Goal: Transaction & Acquisition: Purchase product/service

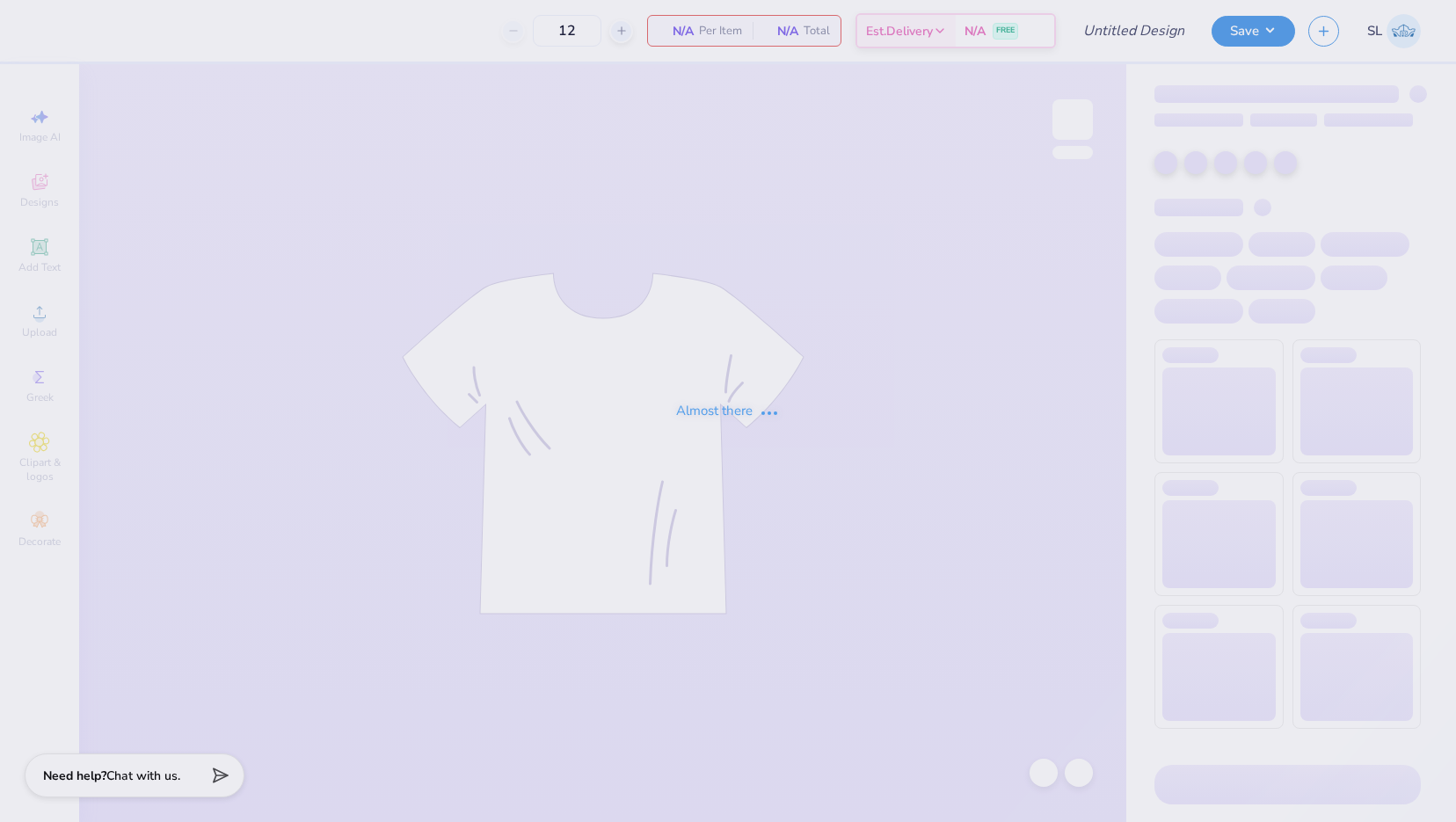
type input "Homecoming"
type input "89"
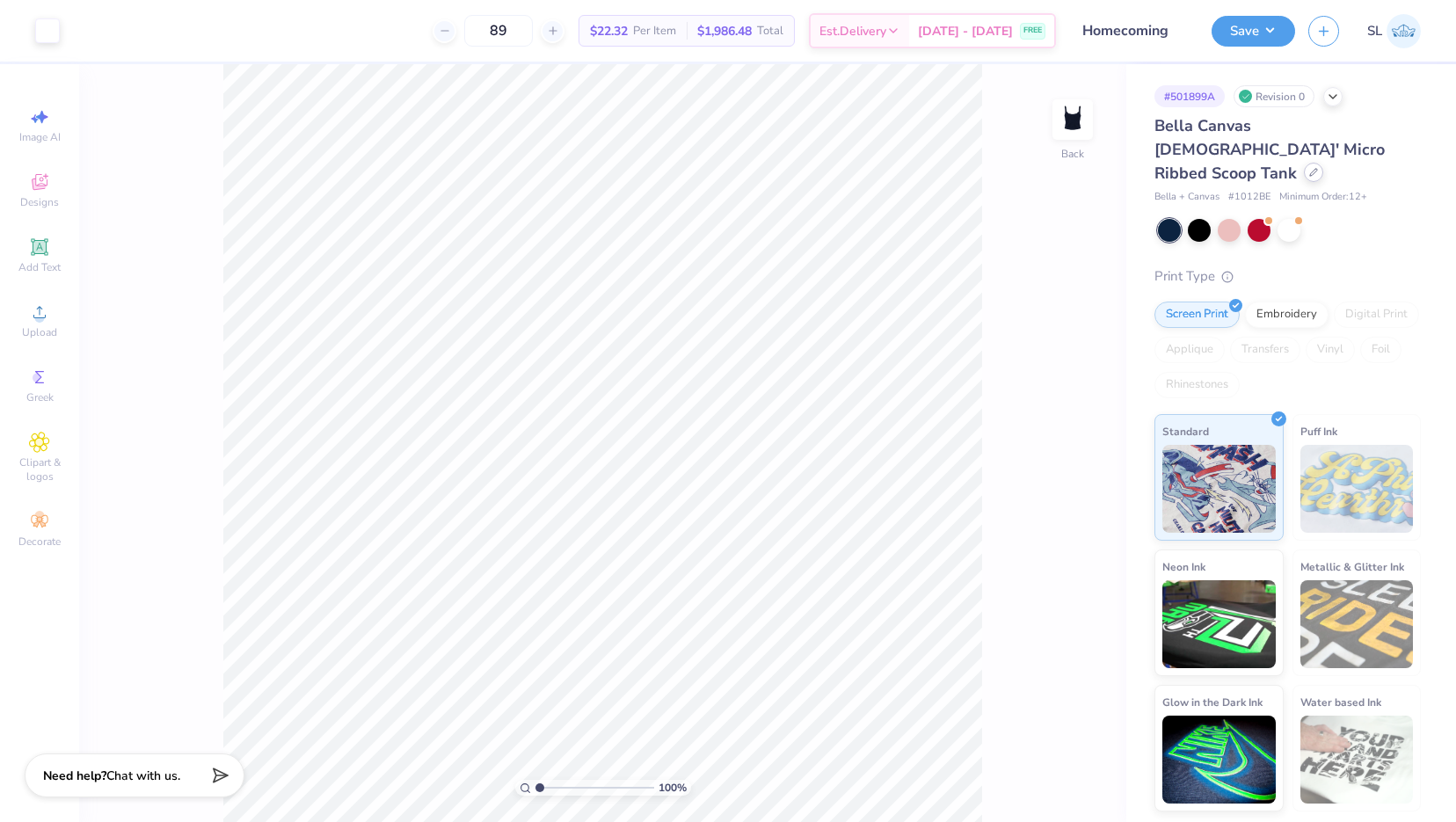
click at [1309, 168] on icon at bounding box center [1313, 172] width 9 height 9
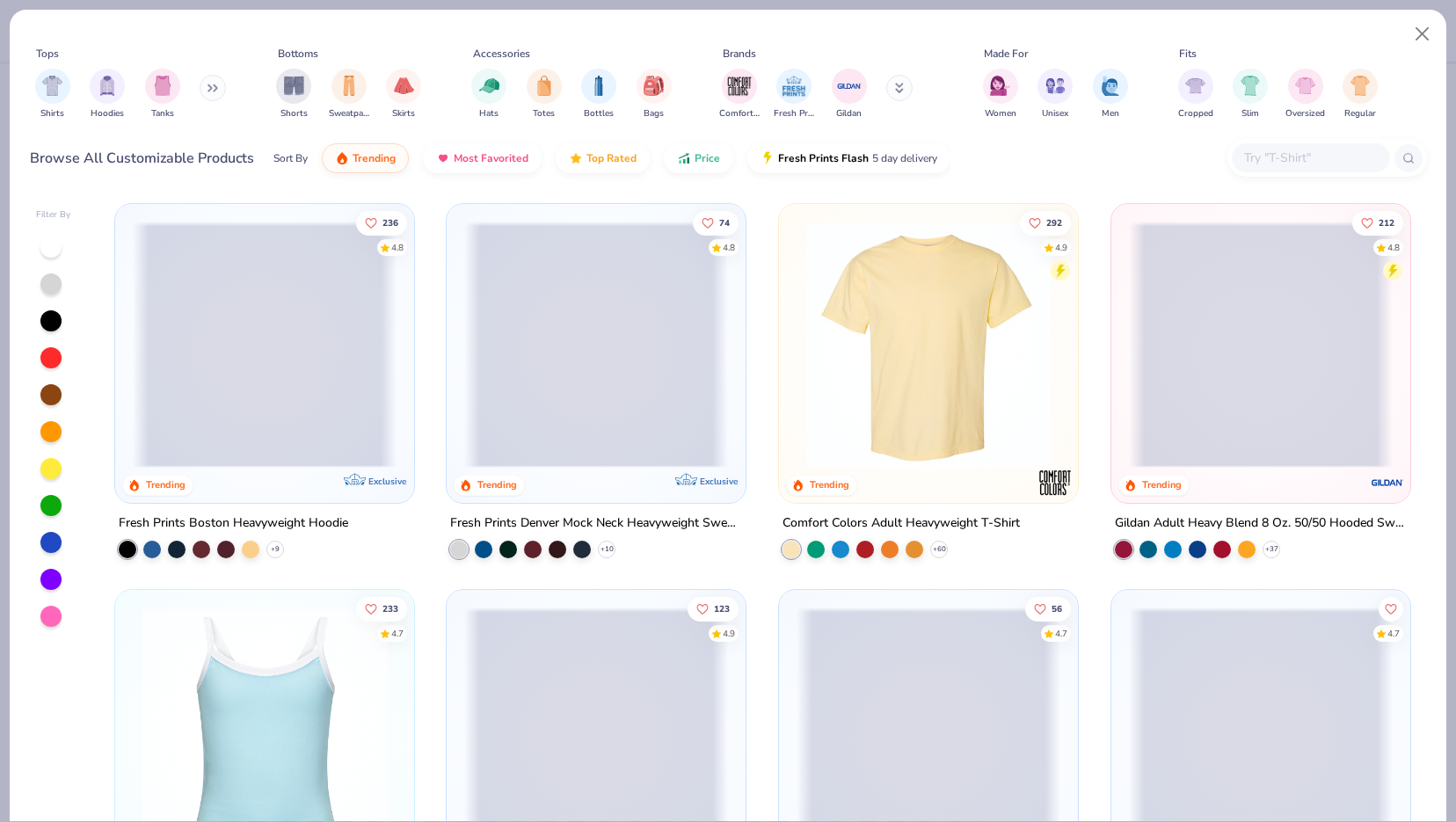
click at [50, 532] on div at bounding box center [51, 543] width 21 height 21
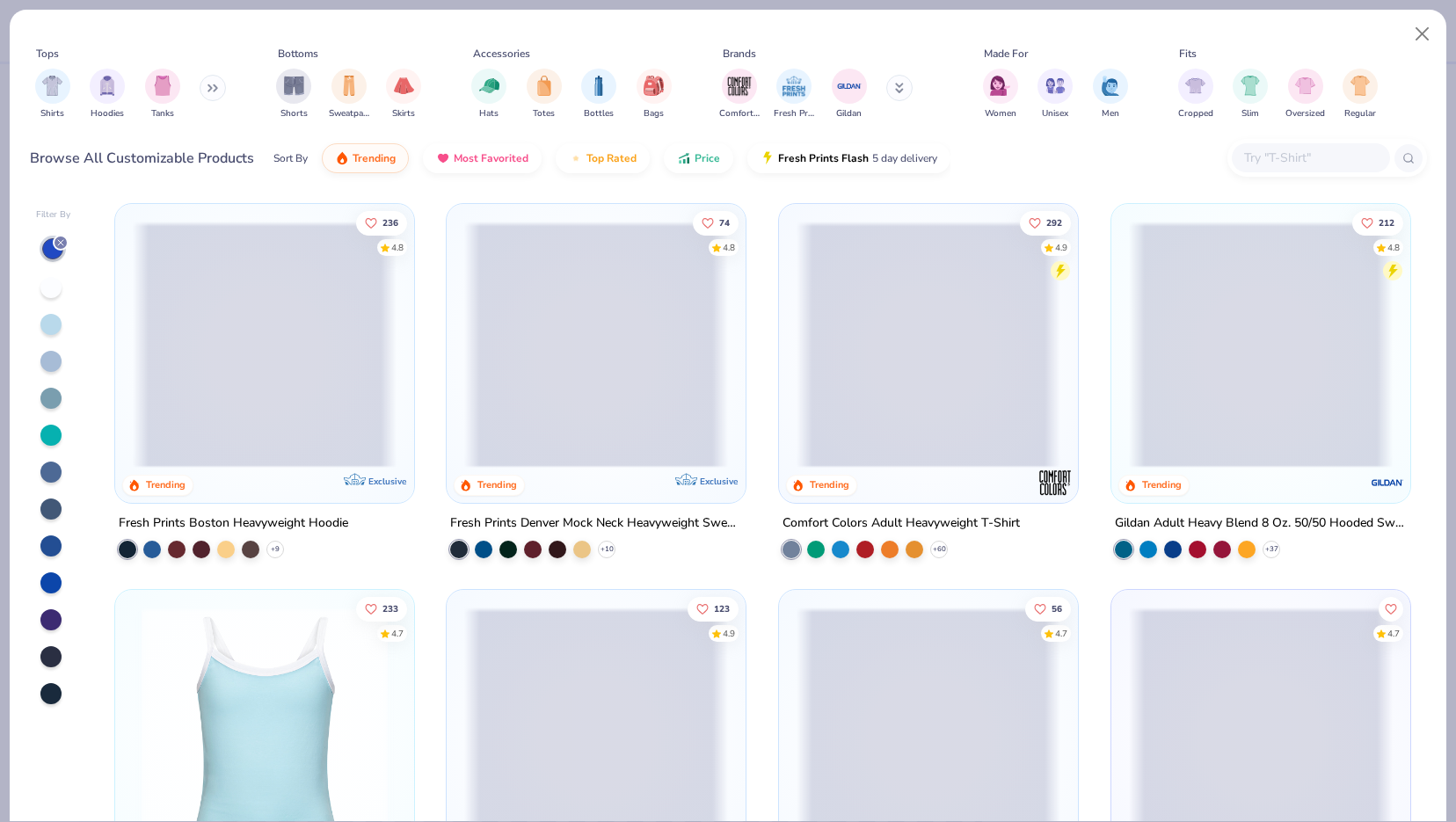
click at [46, 574] on div at bounding box center [51, 583] width 21 height 21
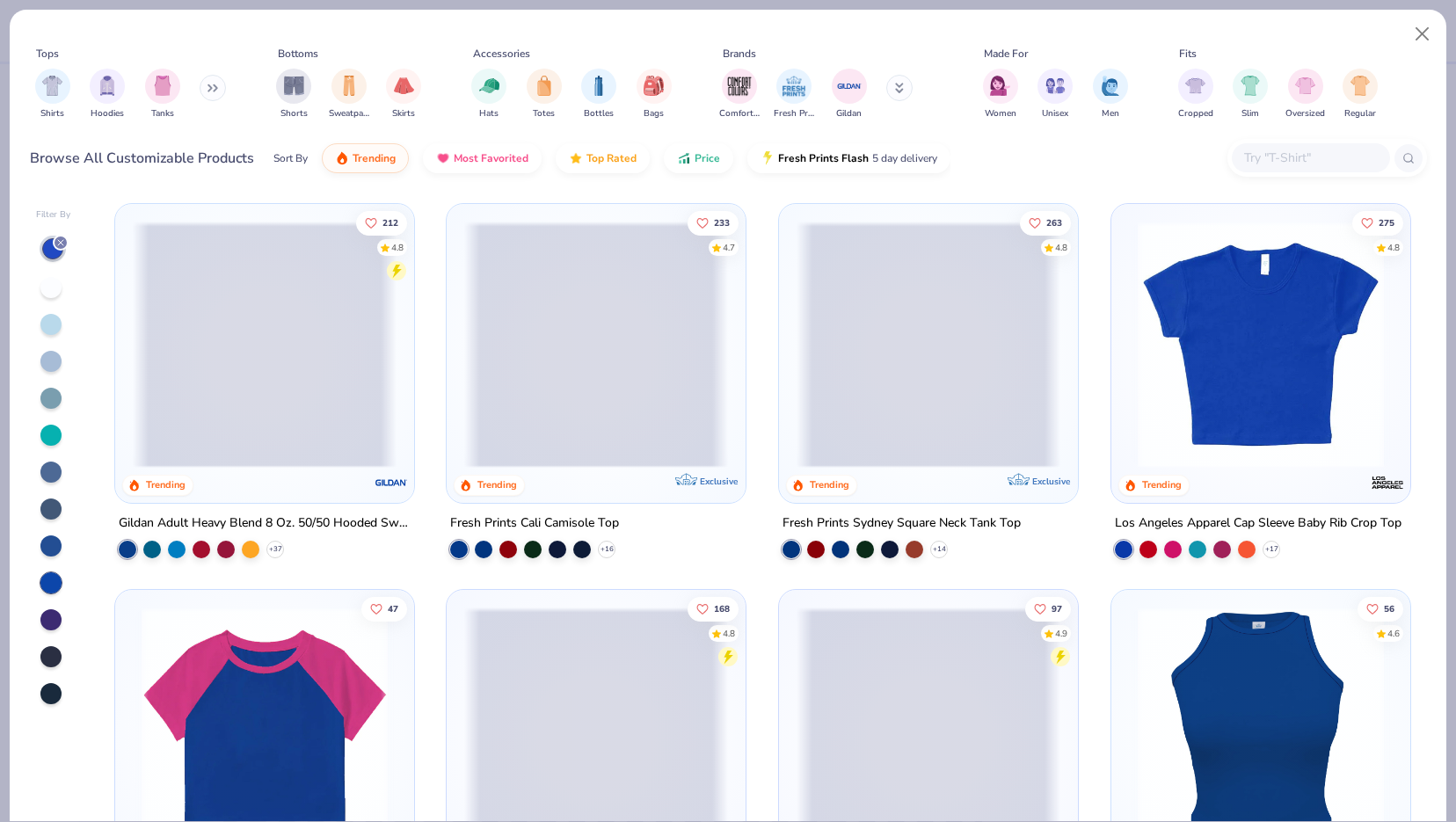
click at [47, 541] on div at bounding box center [51, 546] width 21 height 21
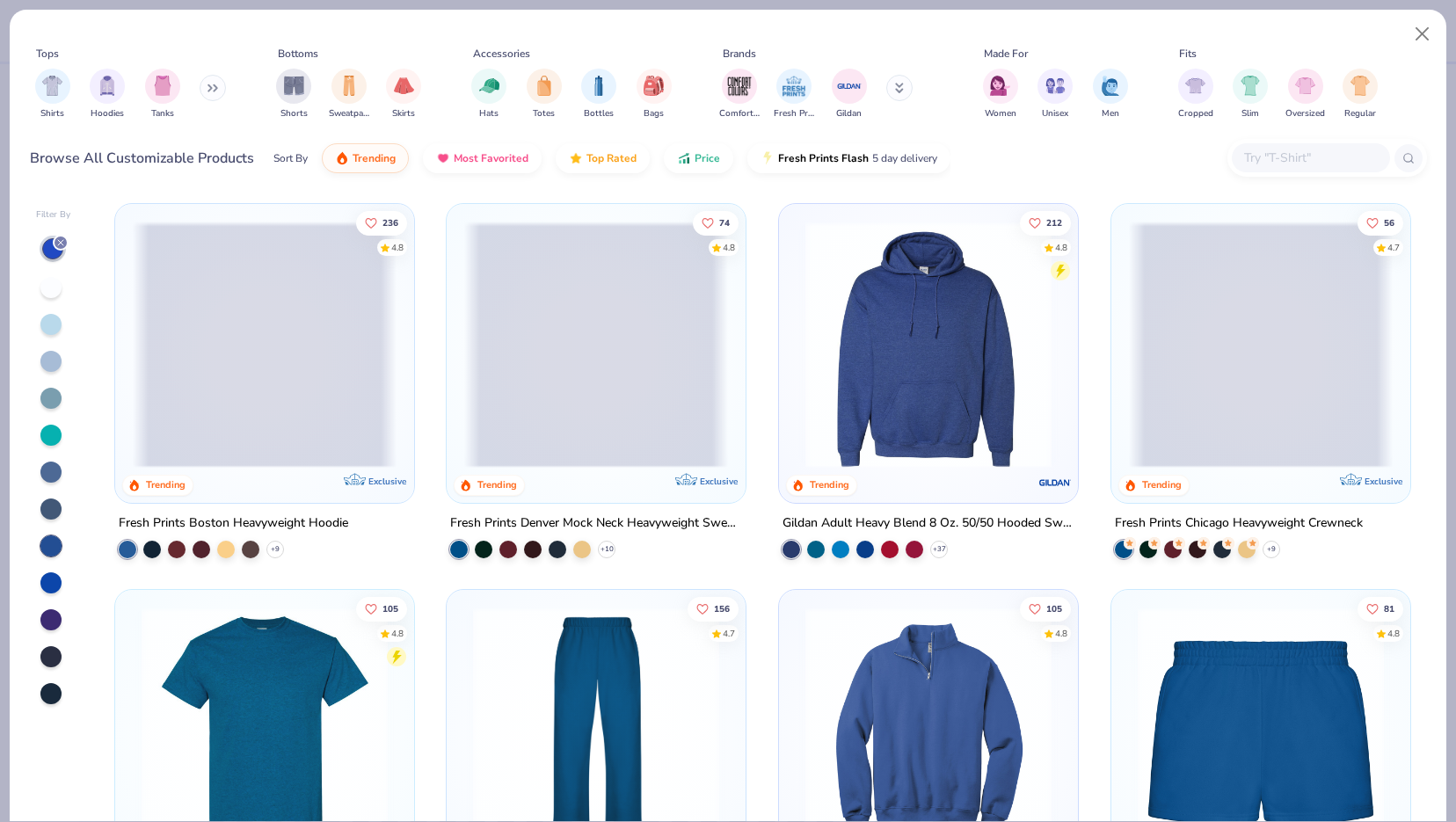
click at [52, 650] on div at bounding box center [51, 657] width 21 height 21
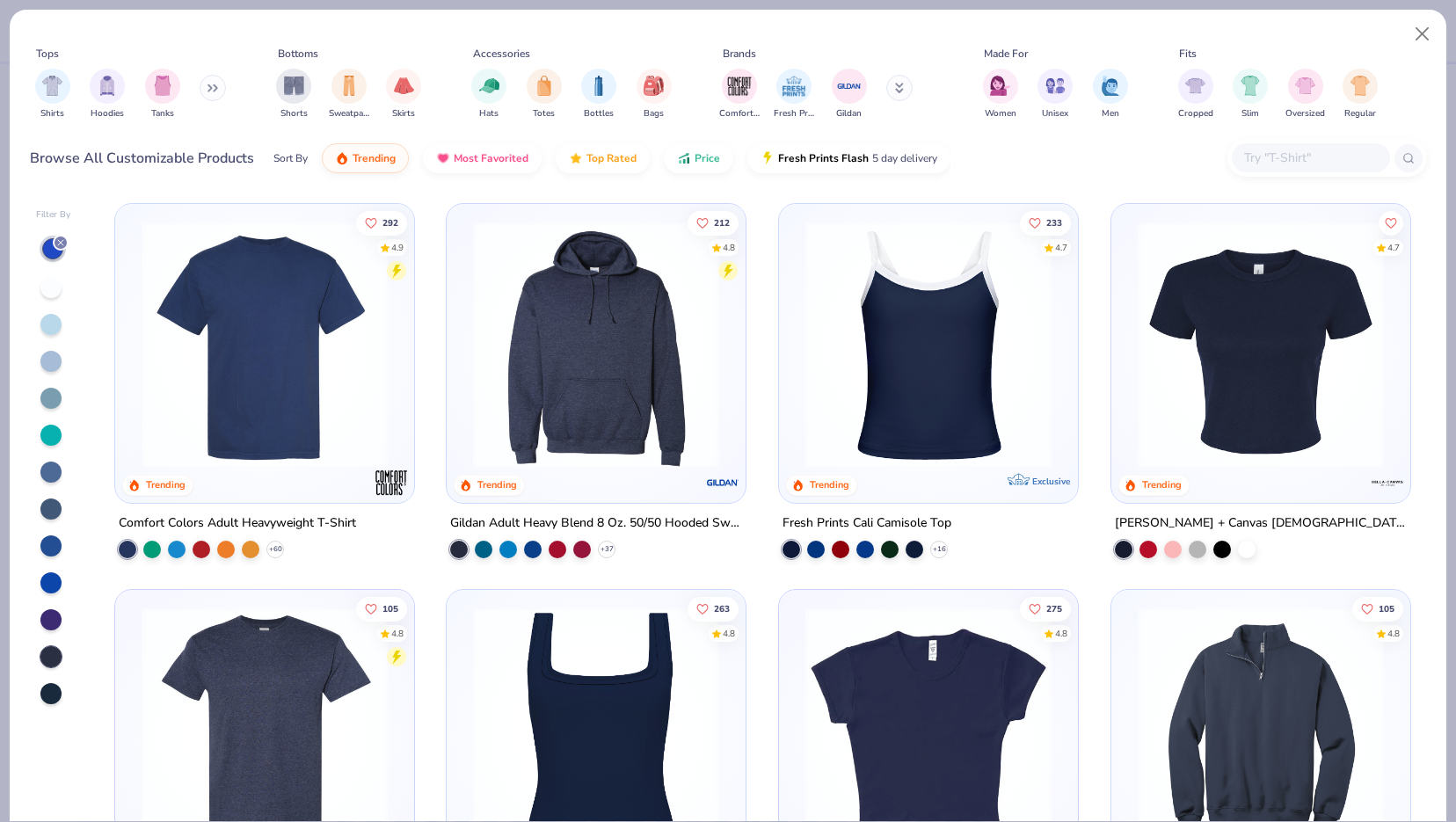
click at [1291, 397] on img at bounding box center [1260, 345] width 263 height 247
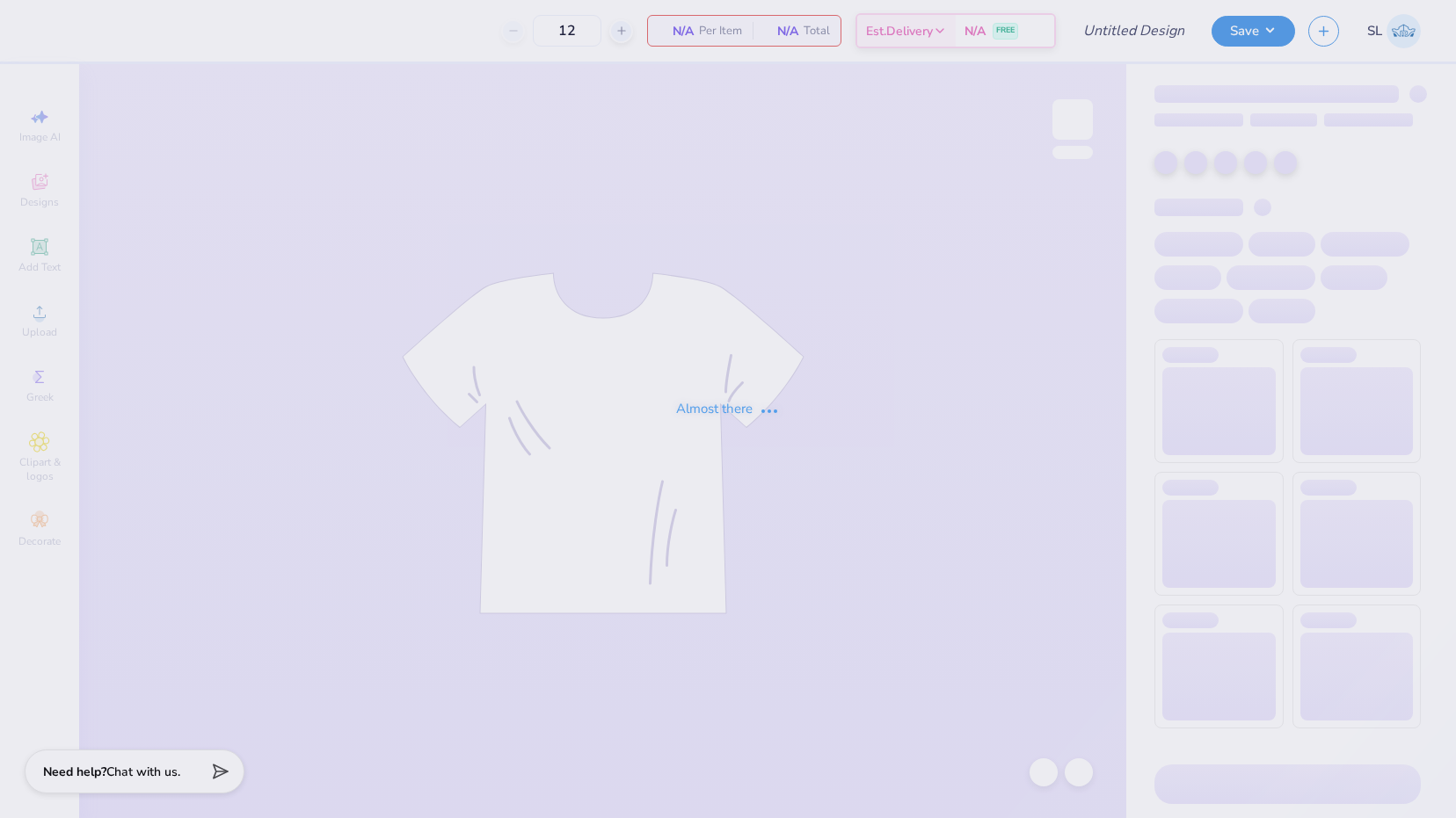
type input "Homecoming"
type input "65"
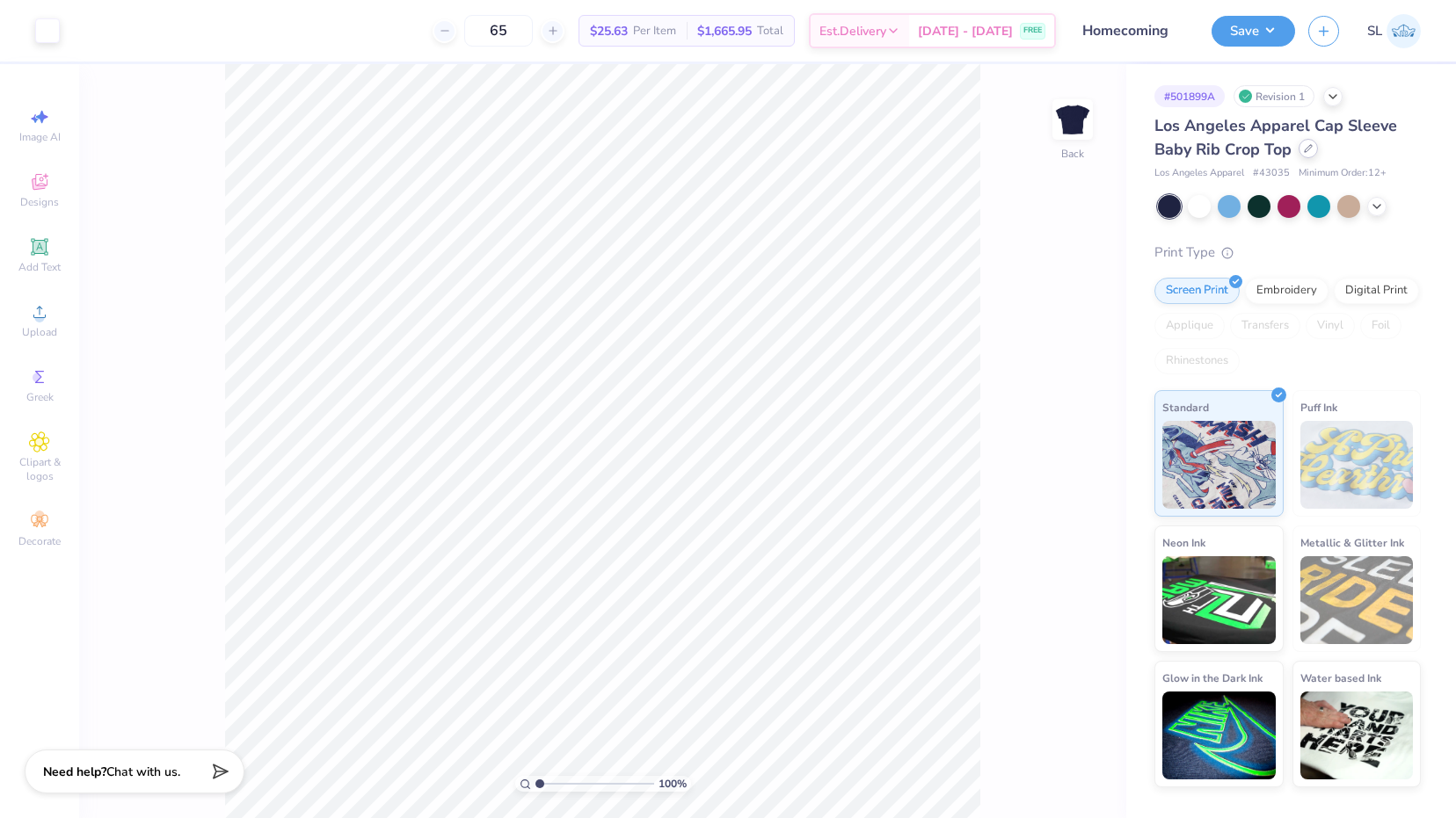
click at [1306, 145] on icon at bounding box center [1308, 149] width 9 height 9
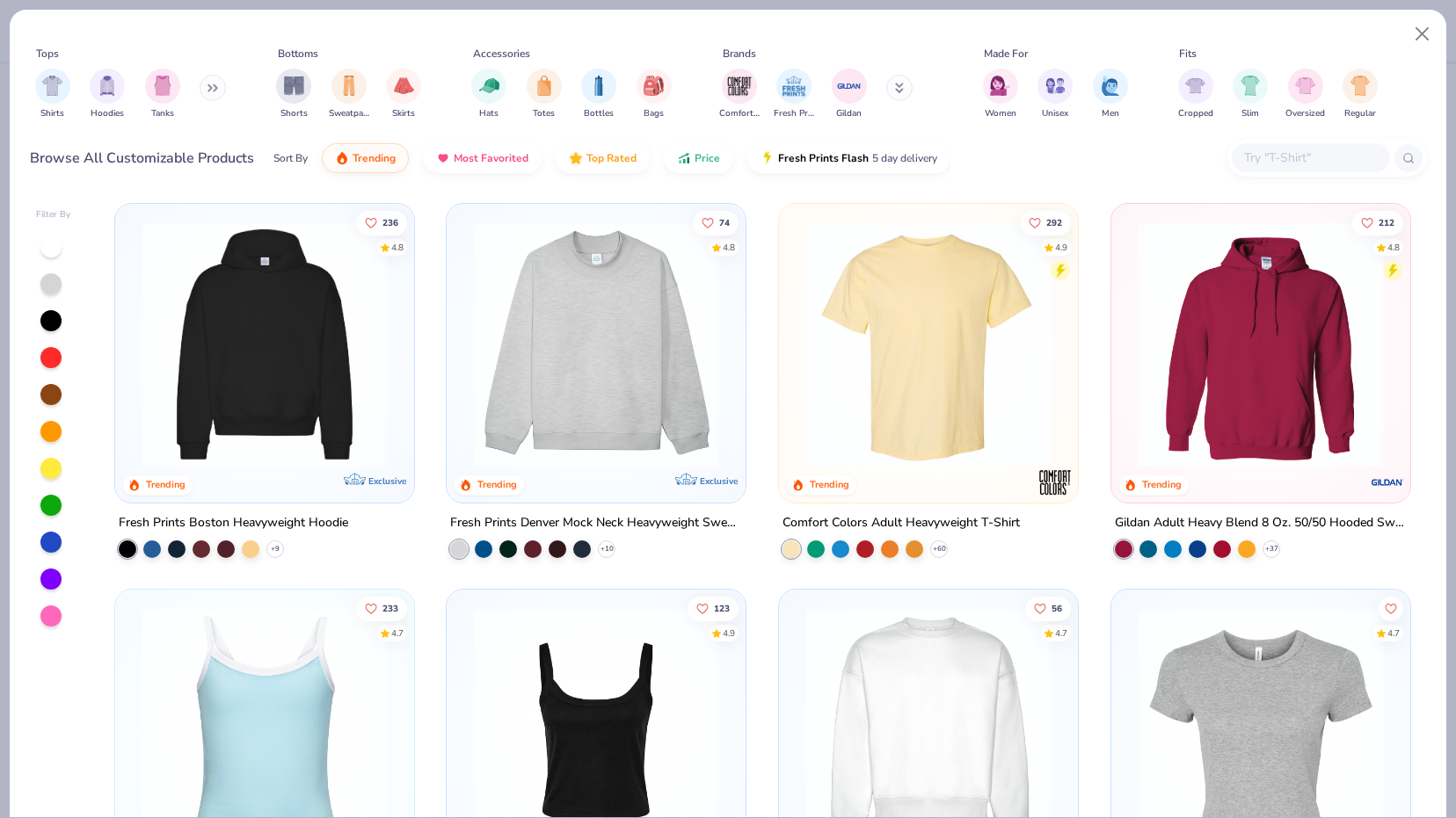
click at [61, 538] on div at bounding box center [54, 432] width 35 height 392
click at [52, 536] on div at bounding box center [51, 542] width 21 height 21
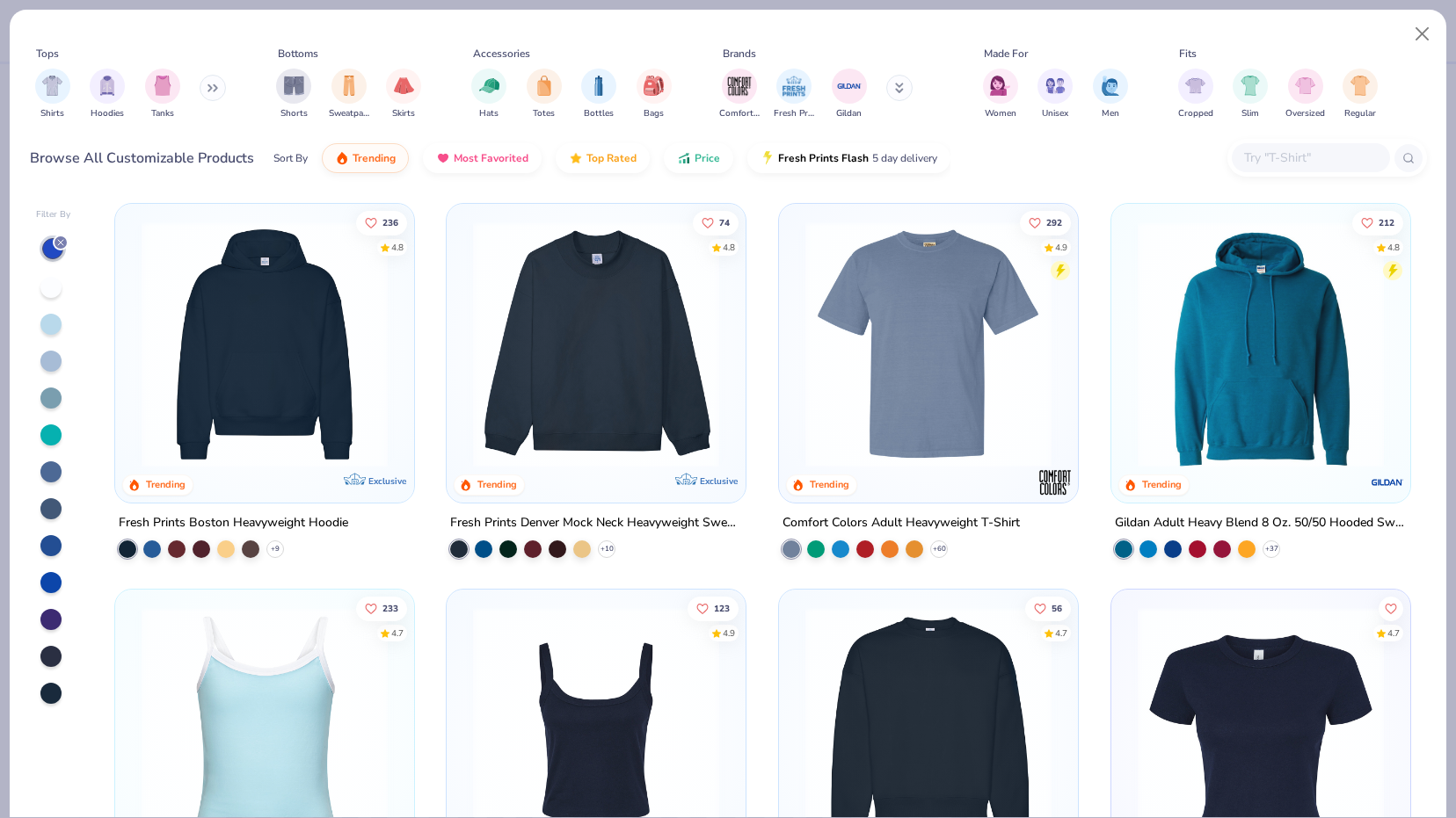
click at [48, 646] on div at bounding box center [51, 657] width 21 height 21
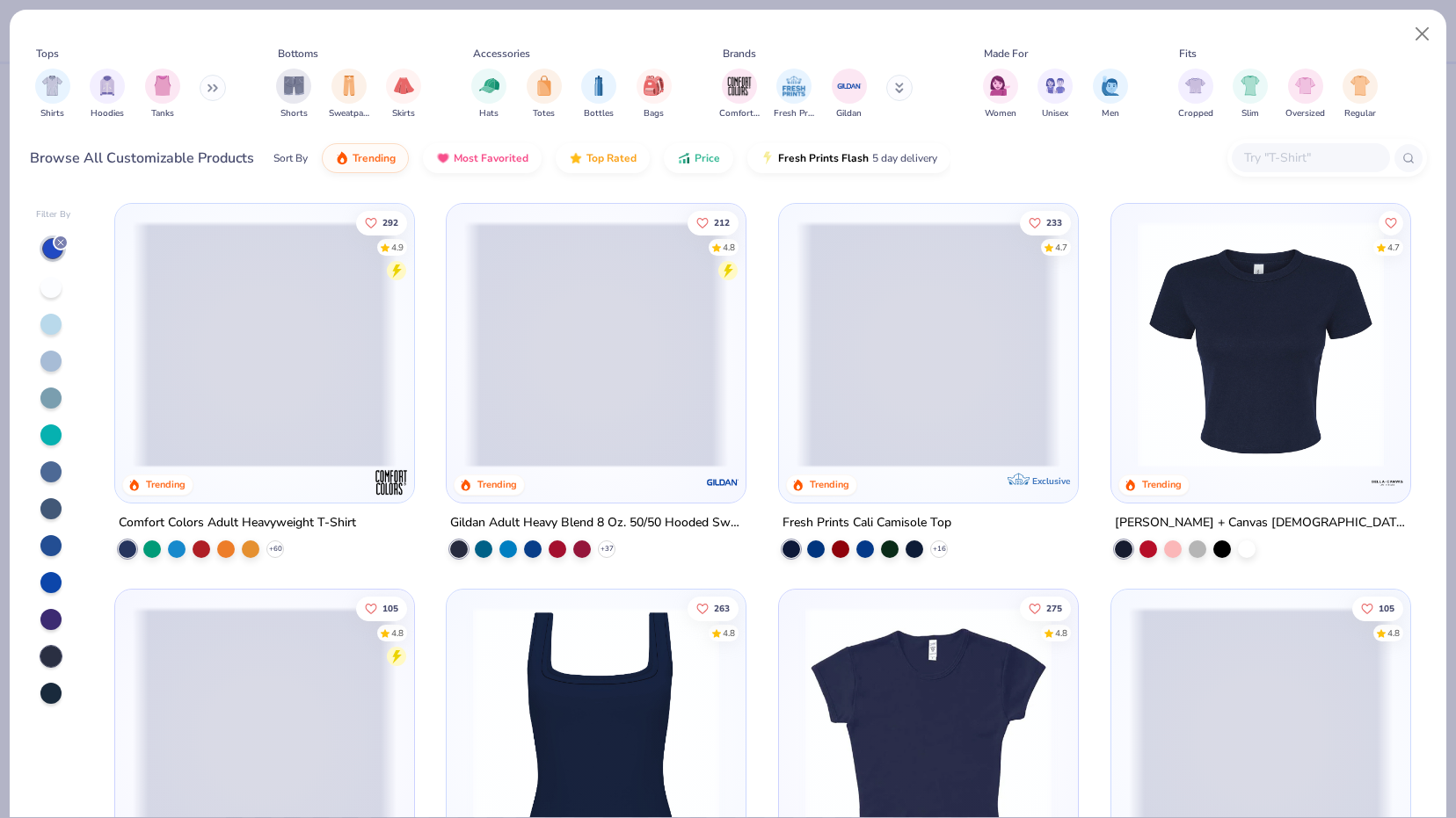
click at [1386, 336] on div at bounding box center [1260, 339] width 281 height 254
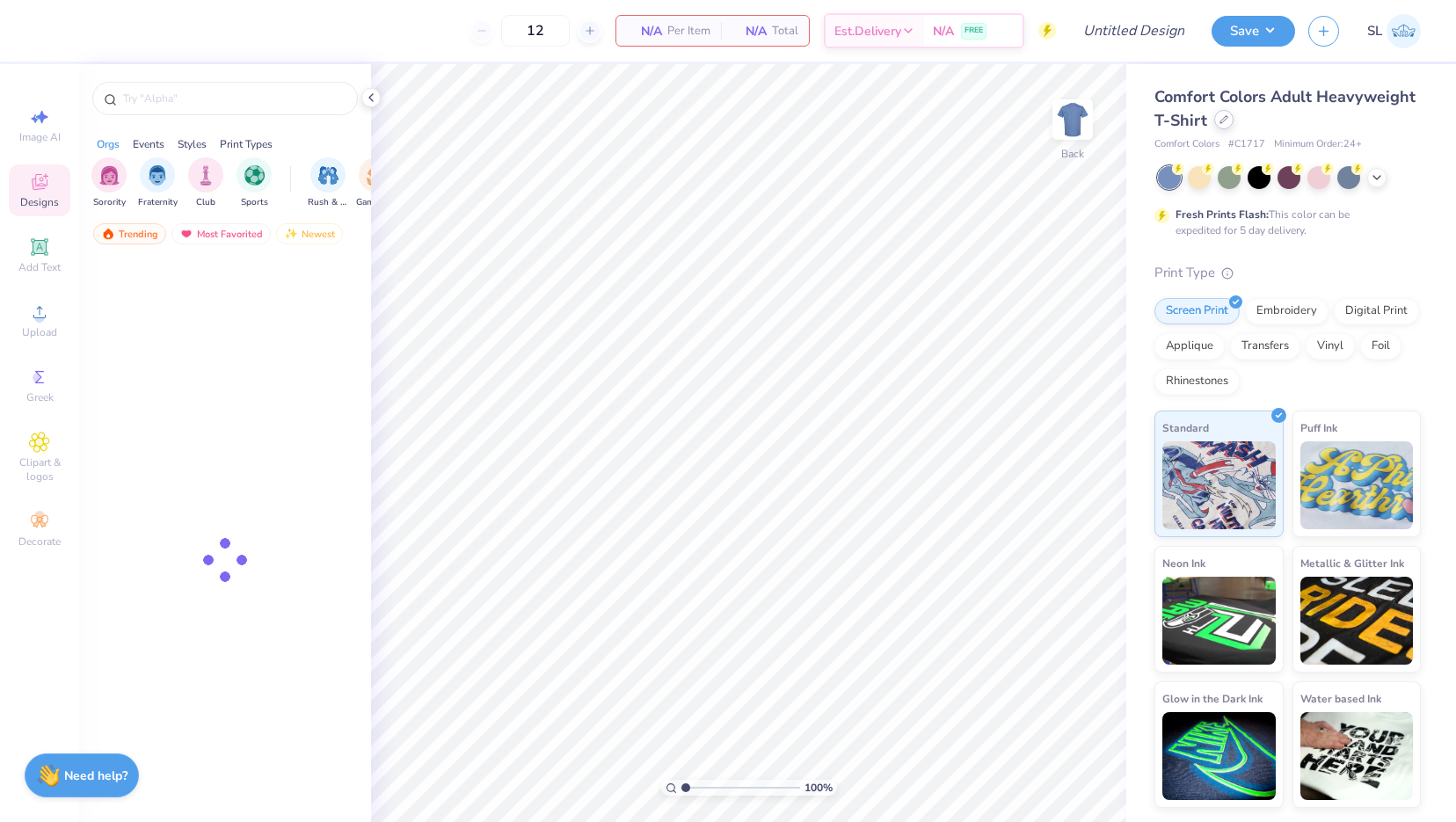
click at [1226, 123] on icon at bounding box center [1224, 120] width 9 height 9
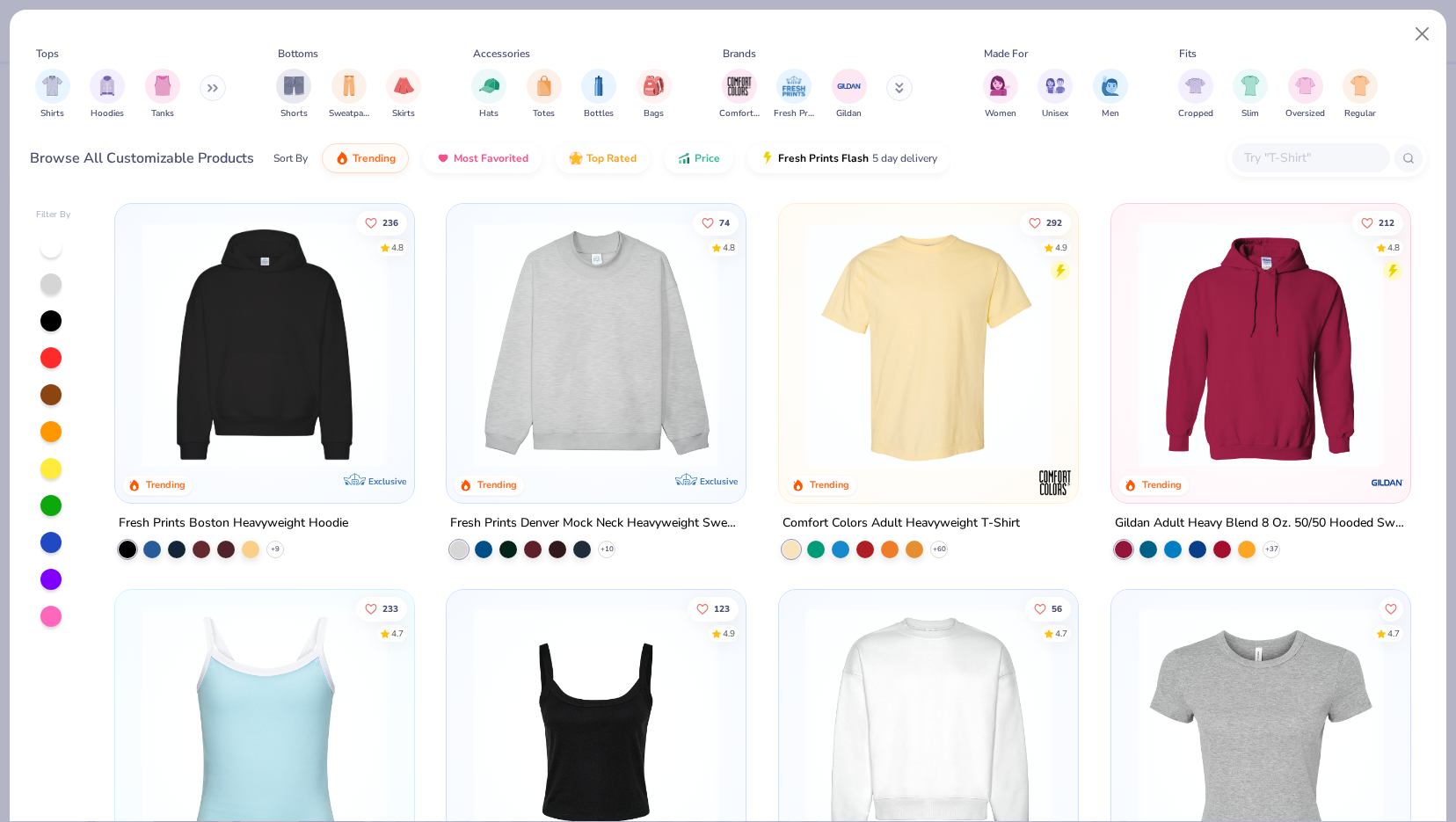
click at [1285, 157] on input "text" at bounding box center [1310, 158] width 136 height 20
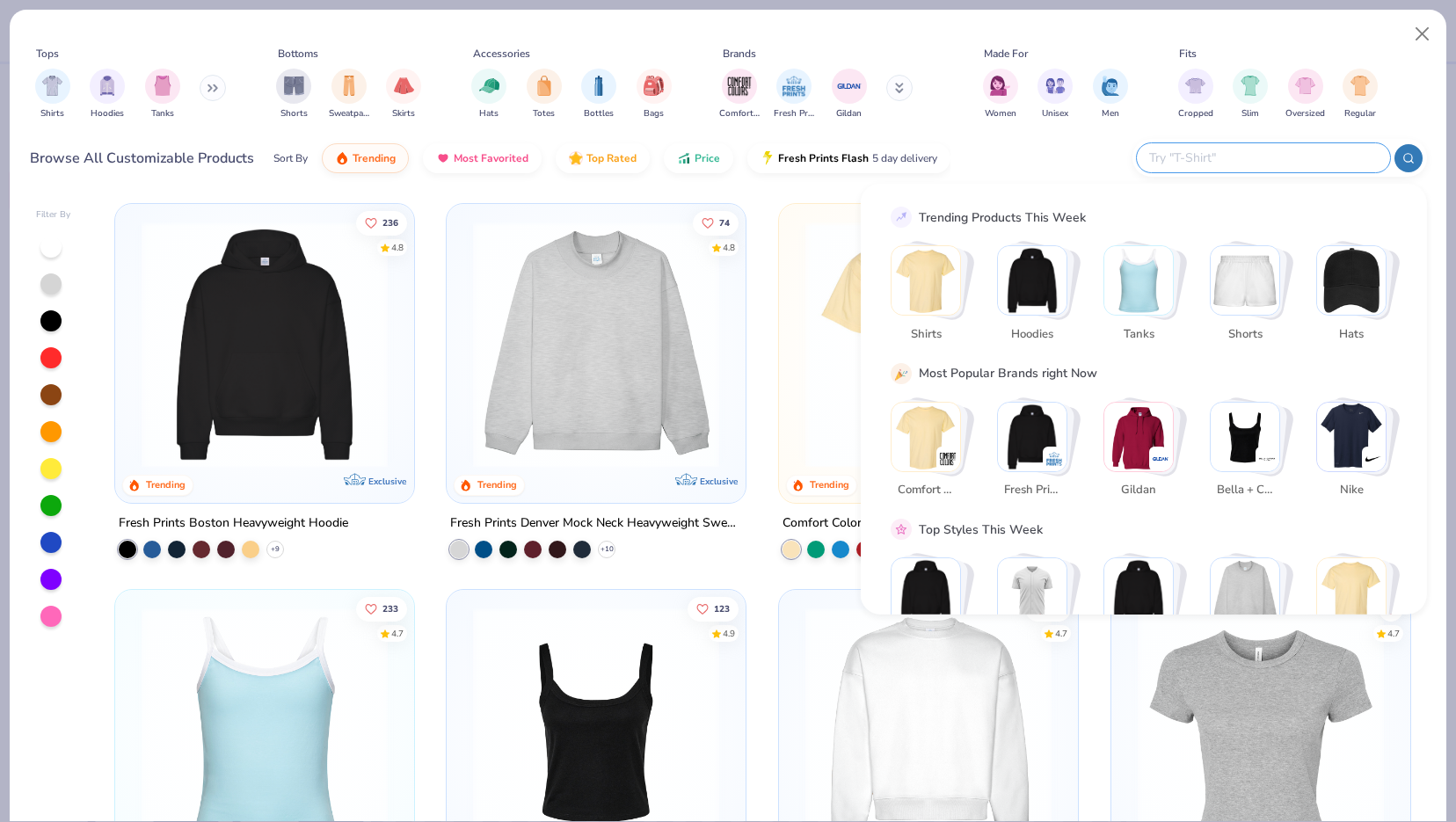
click at [1261, 475] on div "Bella + Canvas" at bounding box center [1244, 489] width 70 height 31
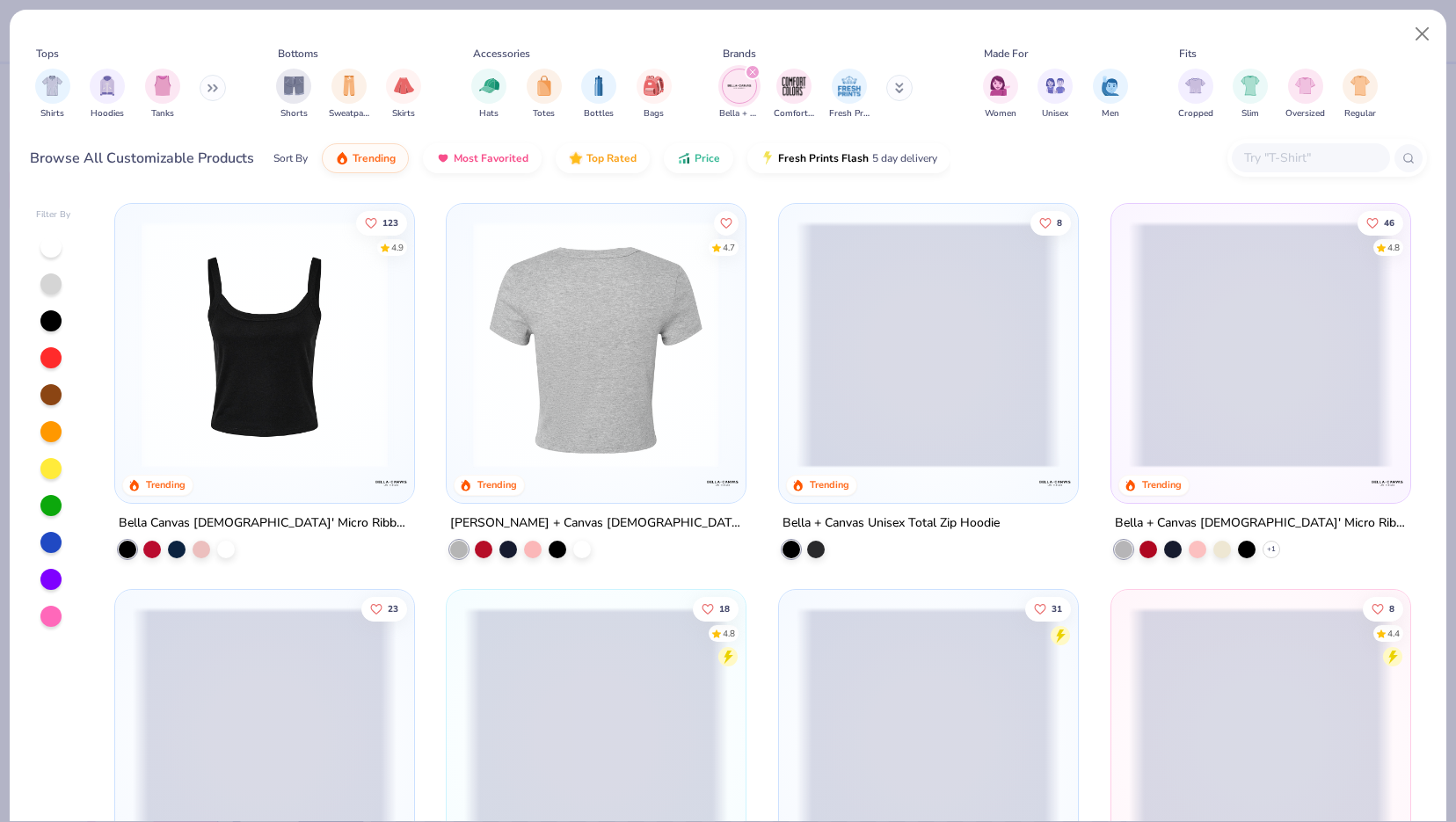
click at [465, 368] on img at bounding box center [333, 345] width 263 height 247
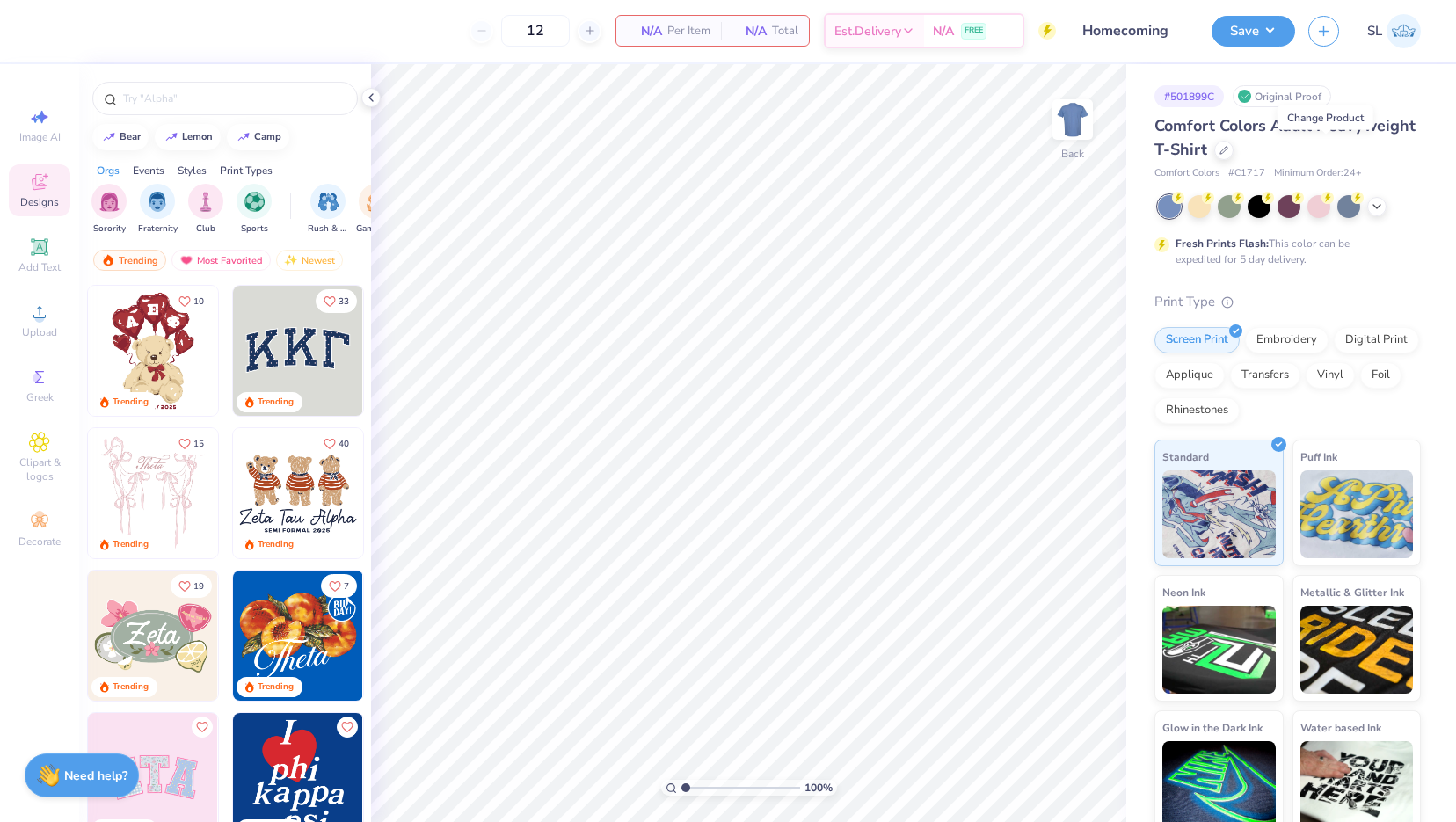
click at [1296, 150] on span "Comfort Colors Adult Heavyweight T-Shirt" at bounding box center [1285, 137] width 261 height 45
click at [1227, 152] on icon at bounding box center [1224, 149] width 7 height 7
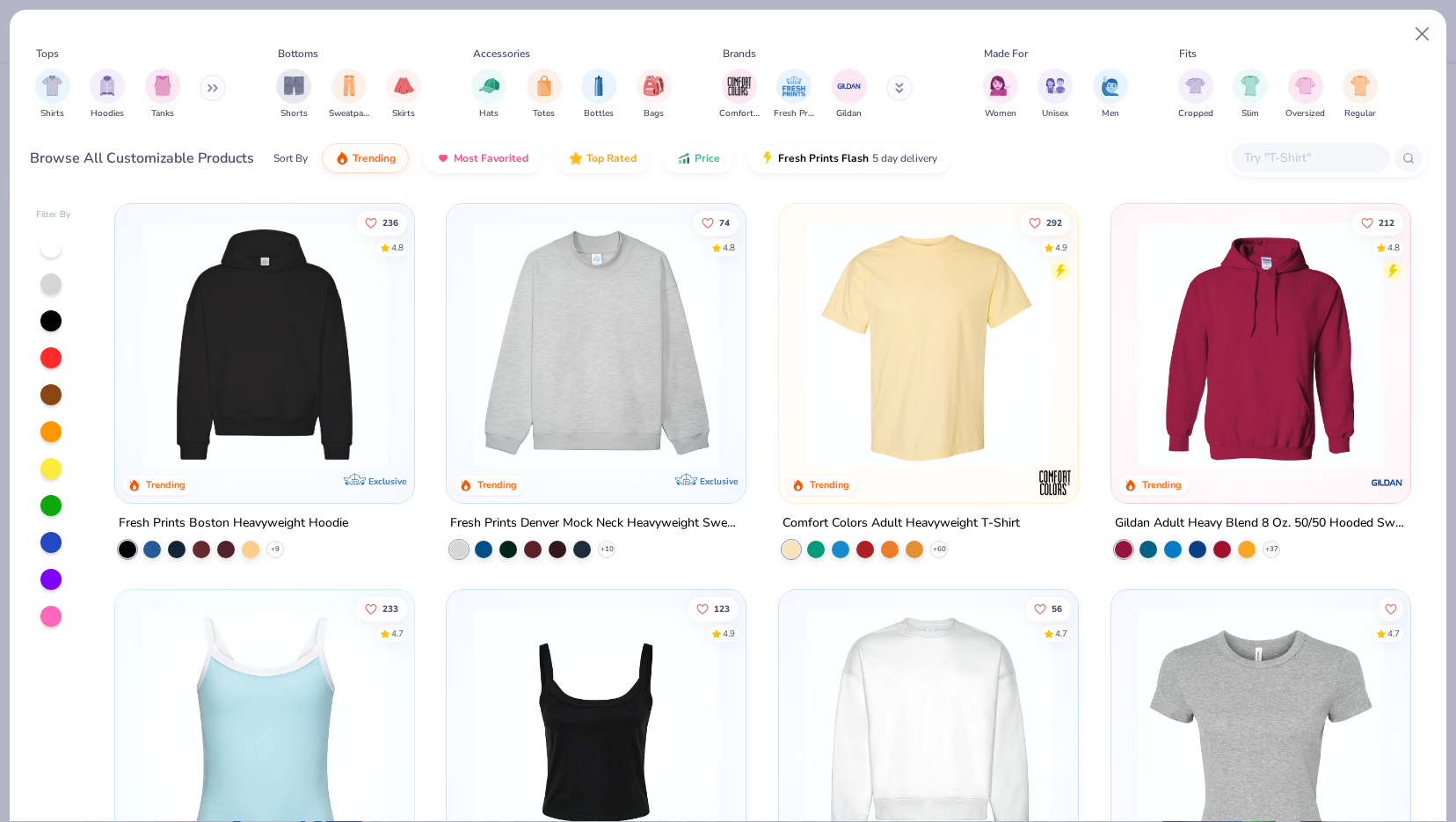
click at [1266, 155] on input "text" at bounding box center [1310, 158] width 136 height 20
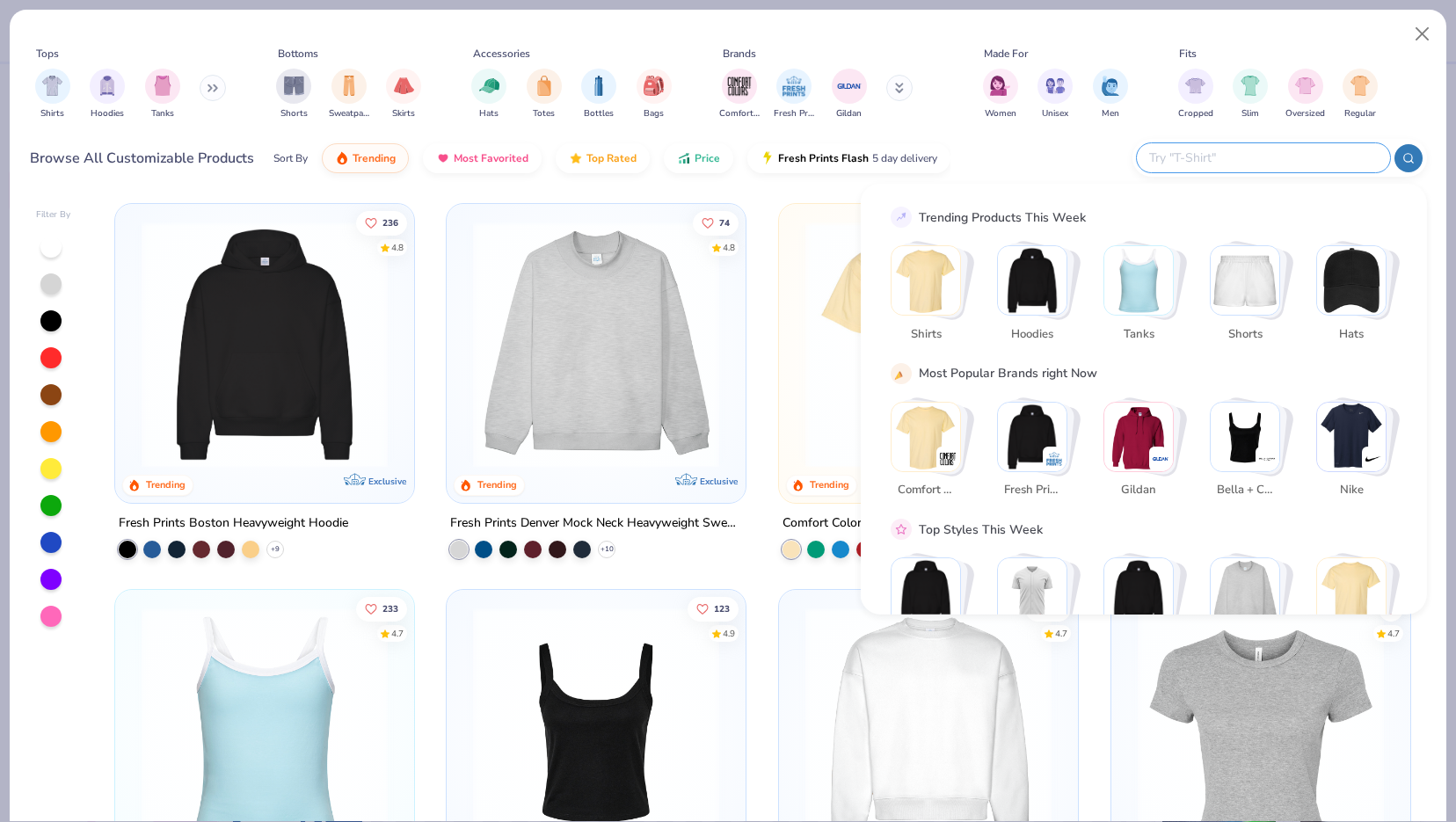
click at [1257, 430] on img "Stack Card Button Bella + Canvas" at bounding box center [1244, 435] width 68 height 68
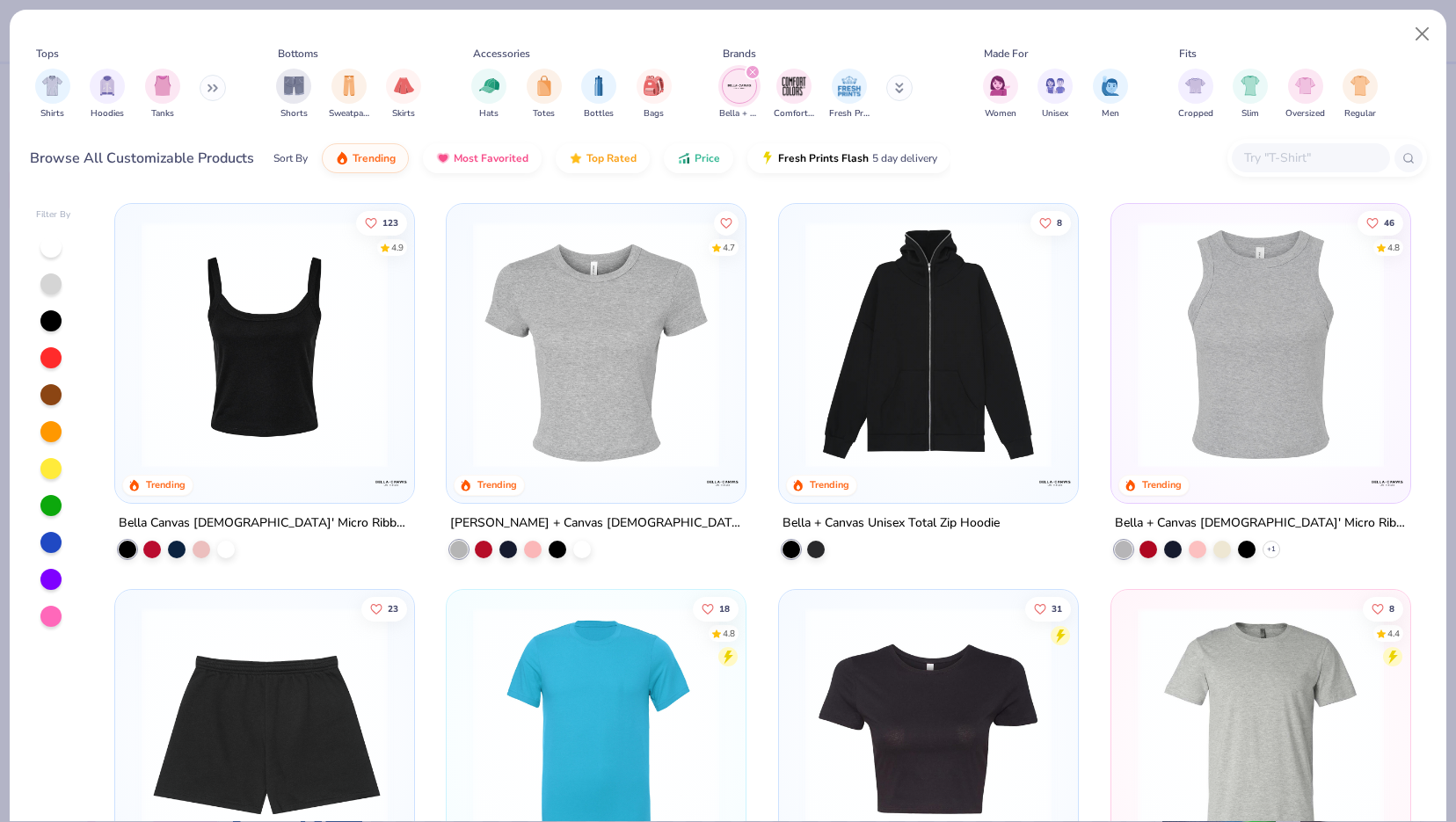
click at [646, 427] on img at bounding box center [595, 345] width 263 height 247
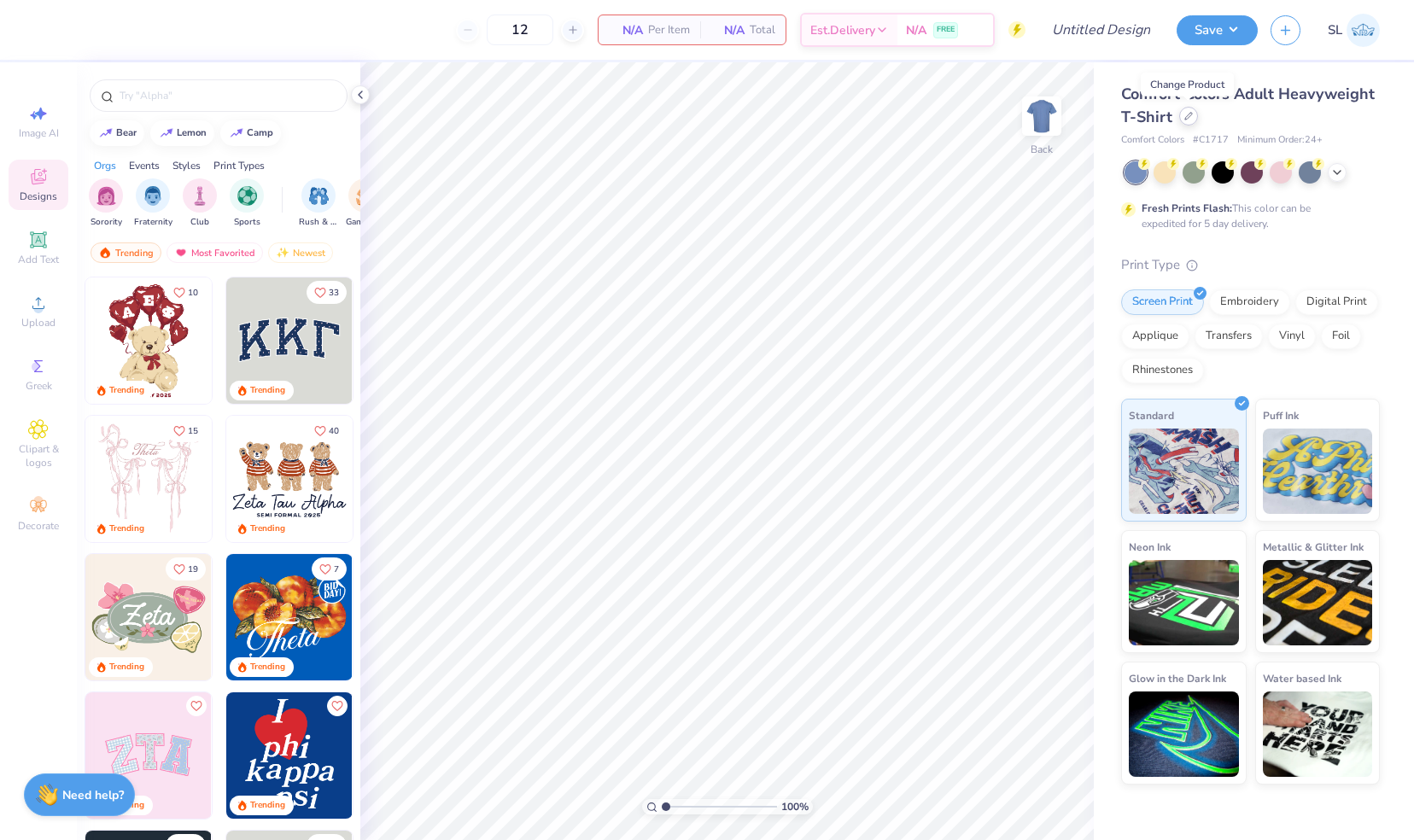
click at [1192, 120] on div at bounding box center [1188, 116] width 19 height 19
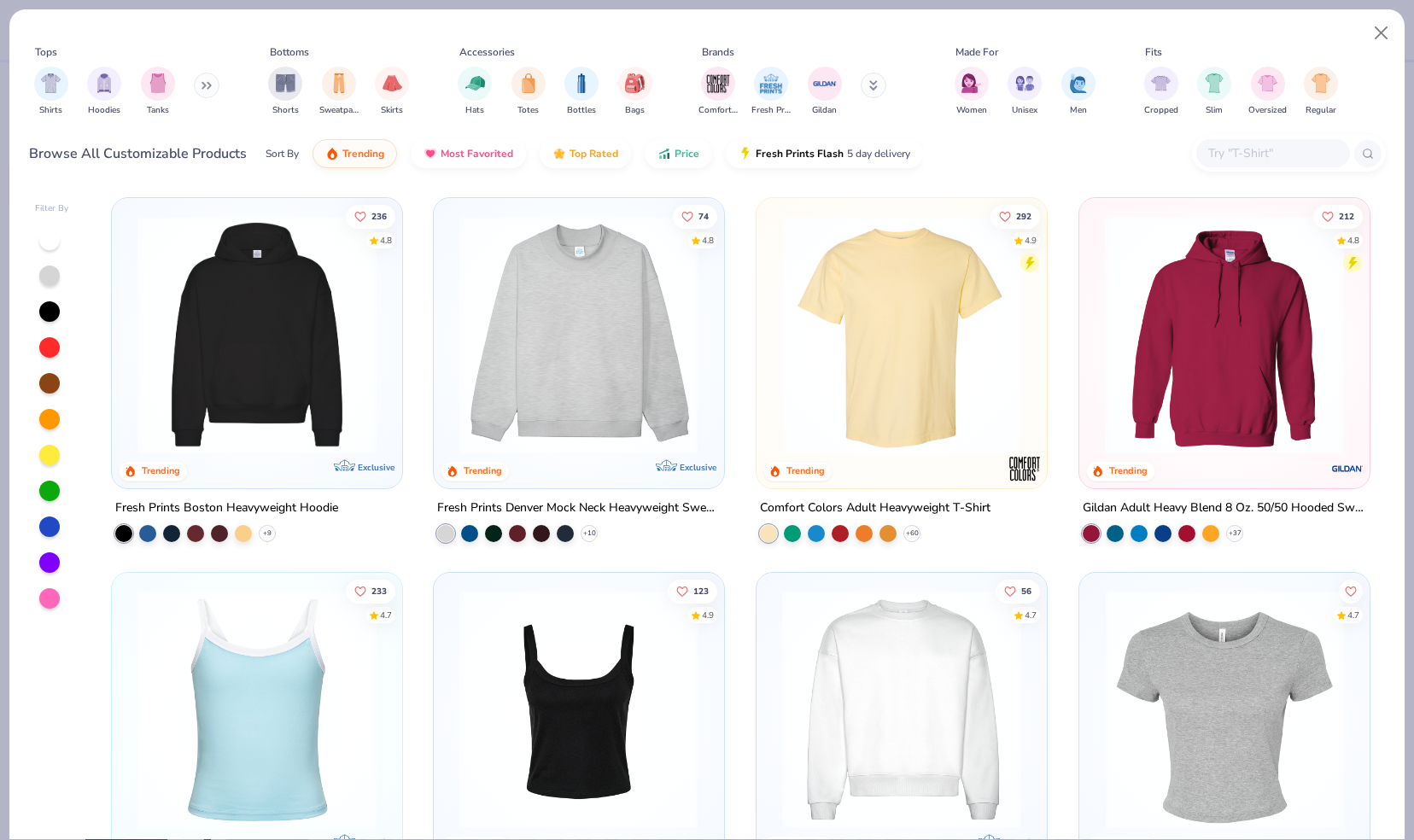
click at [49, 520] on div at bounding box center [50, 527] width 21 height 21
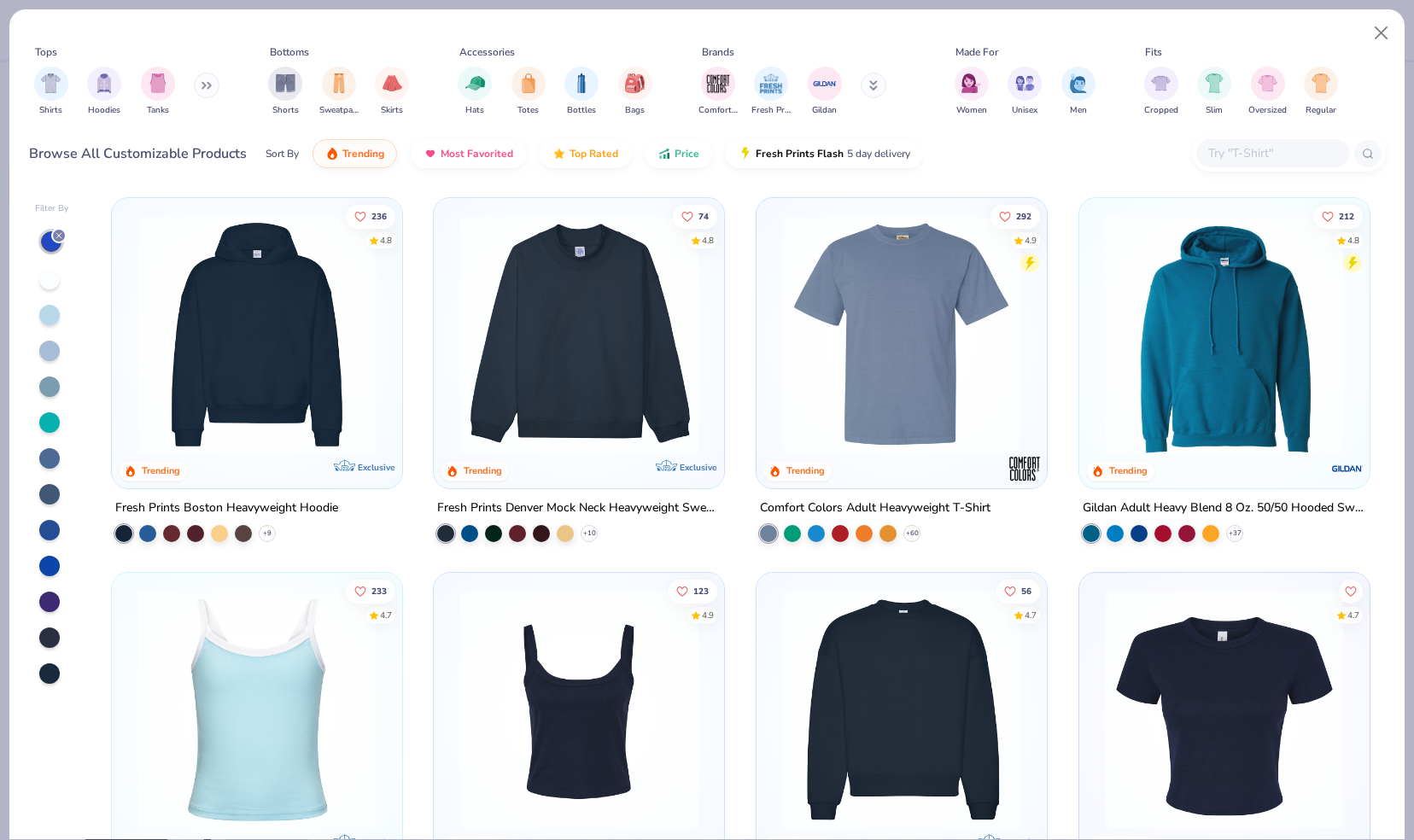
click at [49, 627] on div at bounding box center [50, 638] width 21 height 21
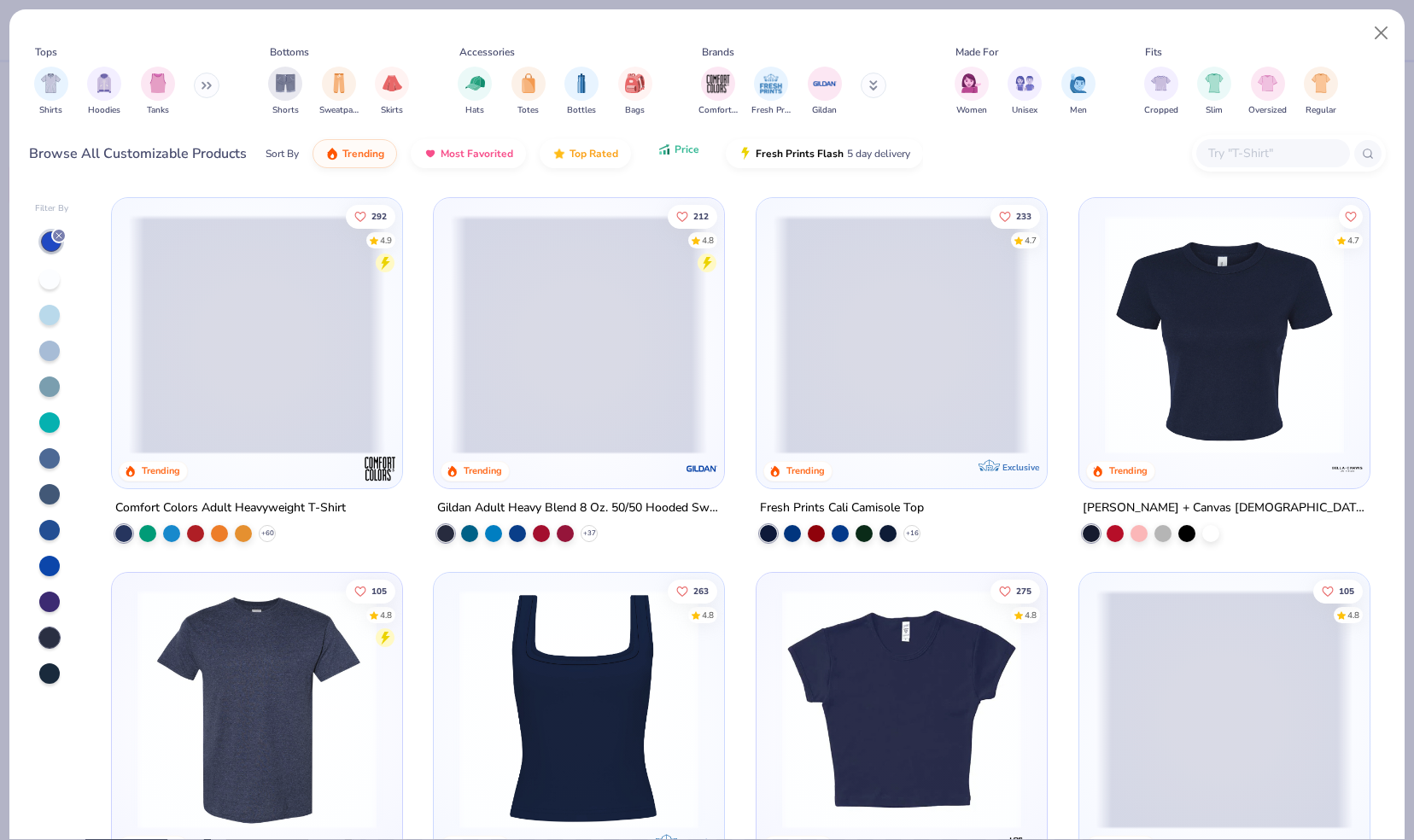
click at [674, 149] on span "Price" at bounding box center [686, 150] width 25 height 14
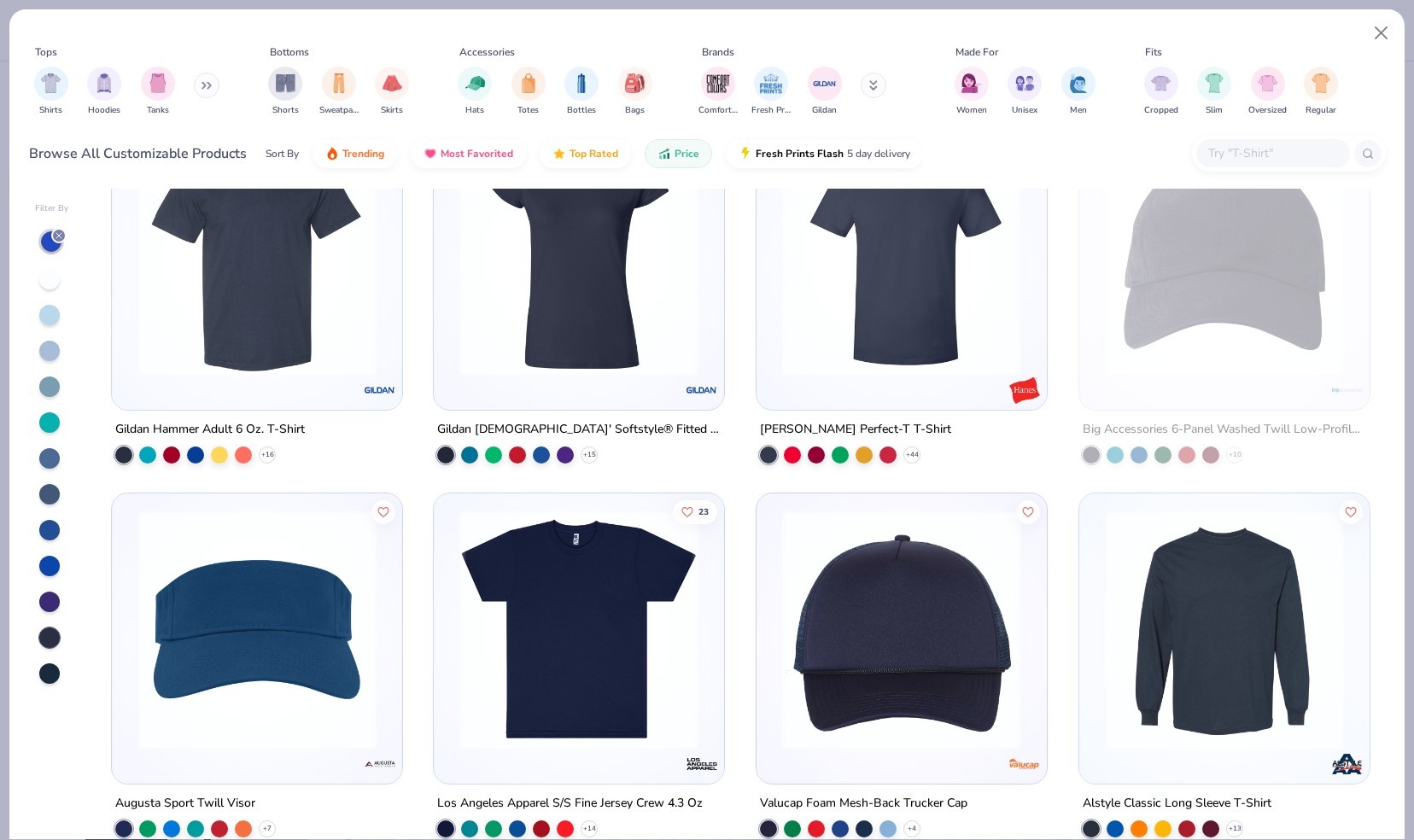
scroll to position [4042, 0]
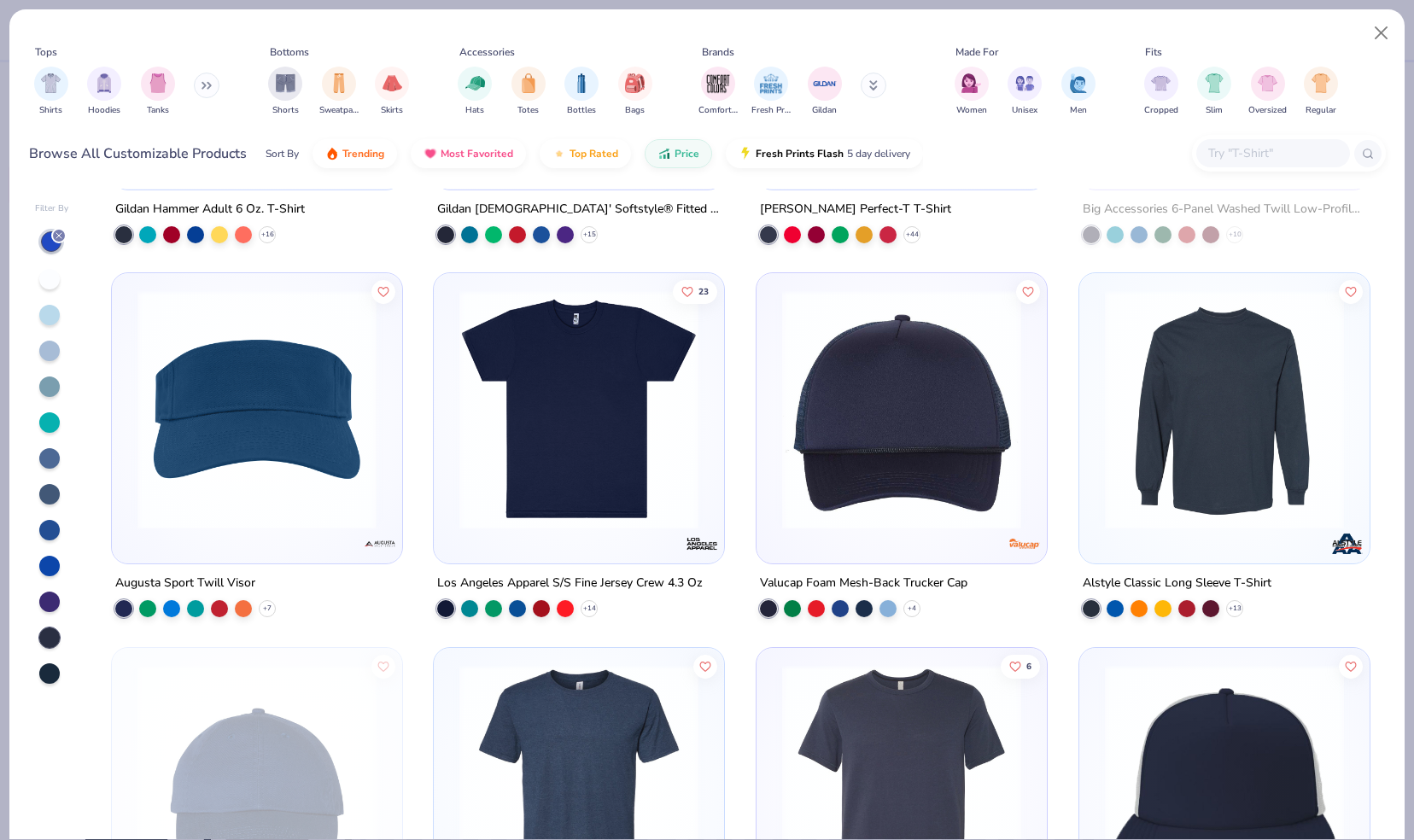
click at [582, 436] on img at bounding box center [578, 410] width 256 height 239
click at [582, 436] on div "12 N/A Per Item N/A Total Est. Delivery N/A FREE Design Title Save SL Image AI …" at bounding box center [707, 420] width 1414 height 840
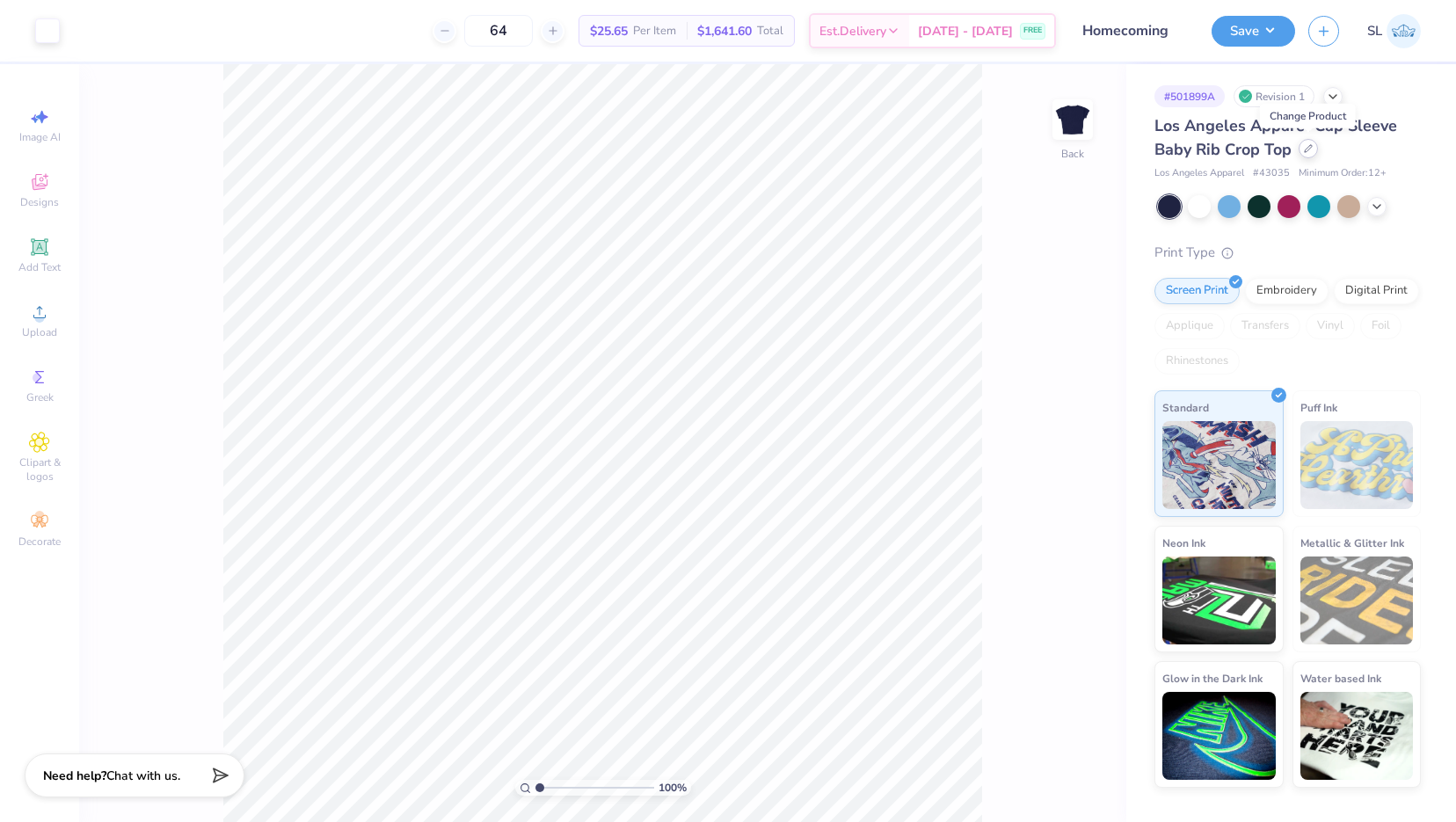
click at [1310, 152] on icon at bounding box center [1308, 149] width 9 height 9
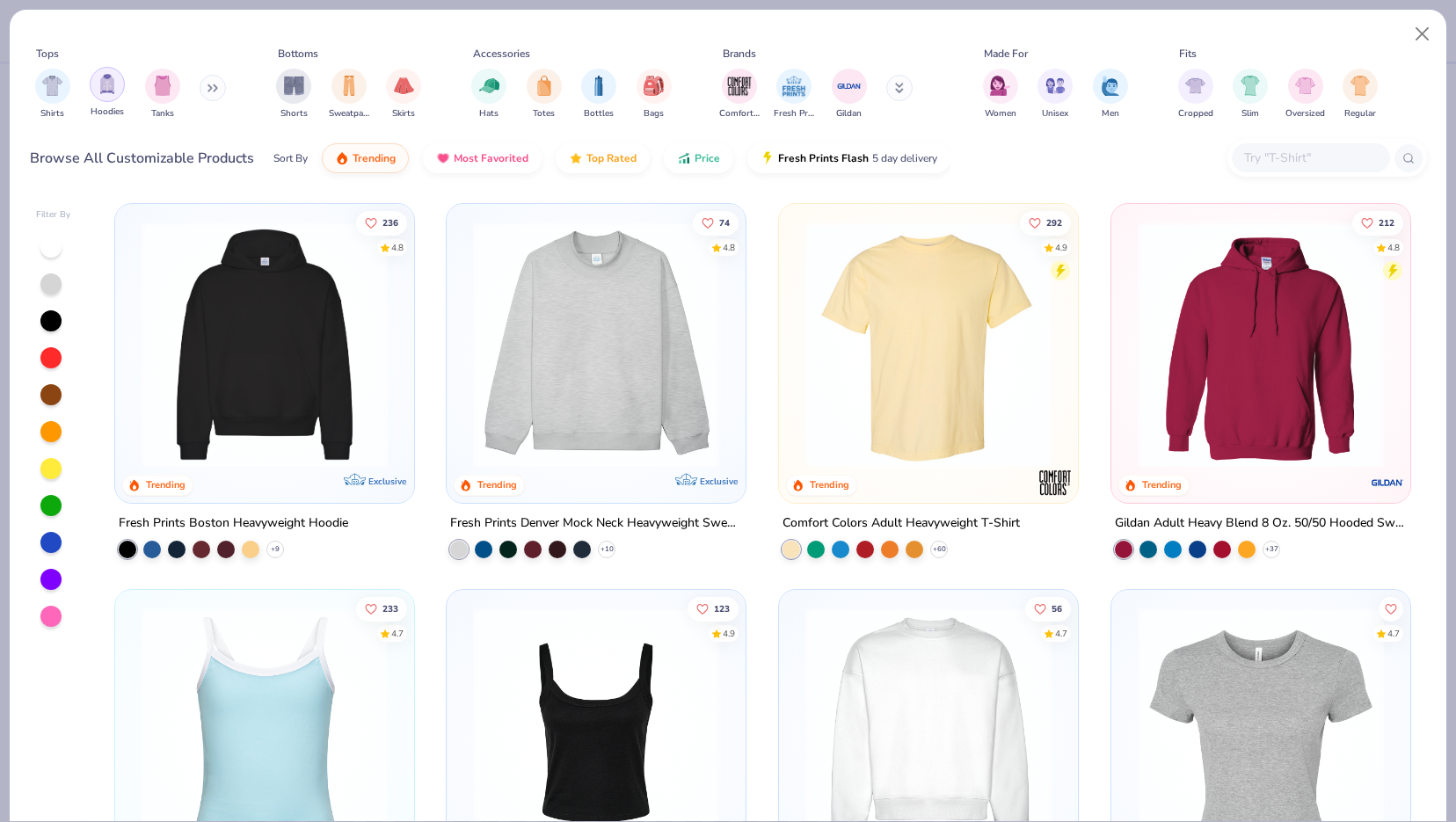
click at [112, 94] on div "filter for Hoodies" at bounding box center [107, 84] width 35 height 35
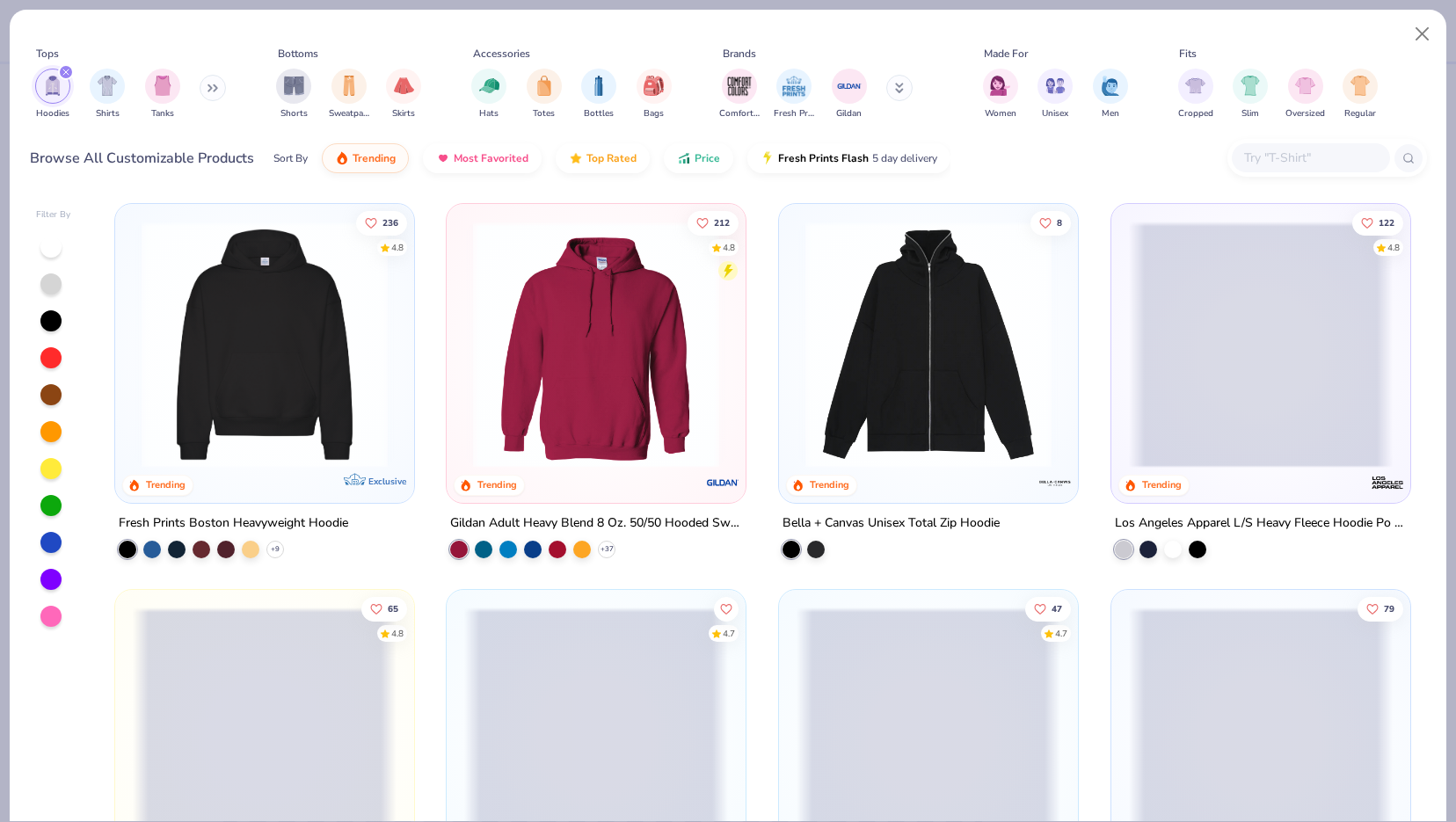
click at [48, 93] on img "filter for Hoodies" at bounding box center [53, 85] width 20 height 20
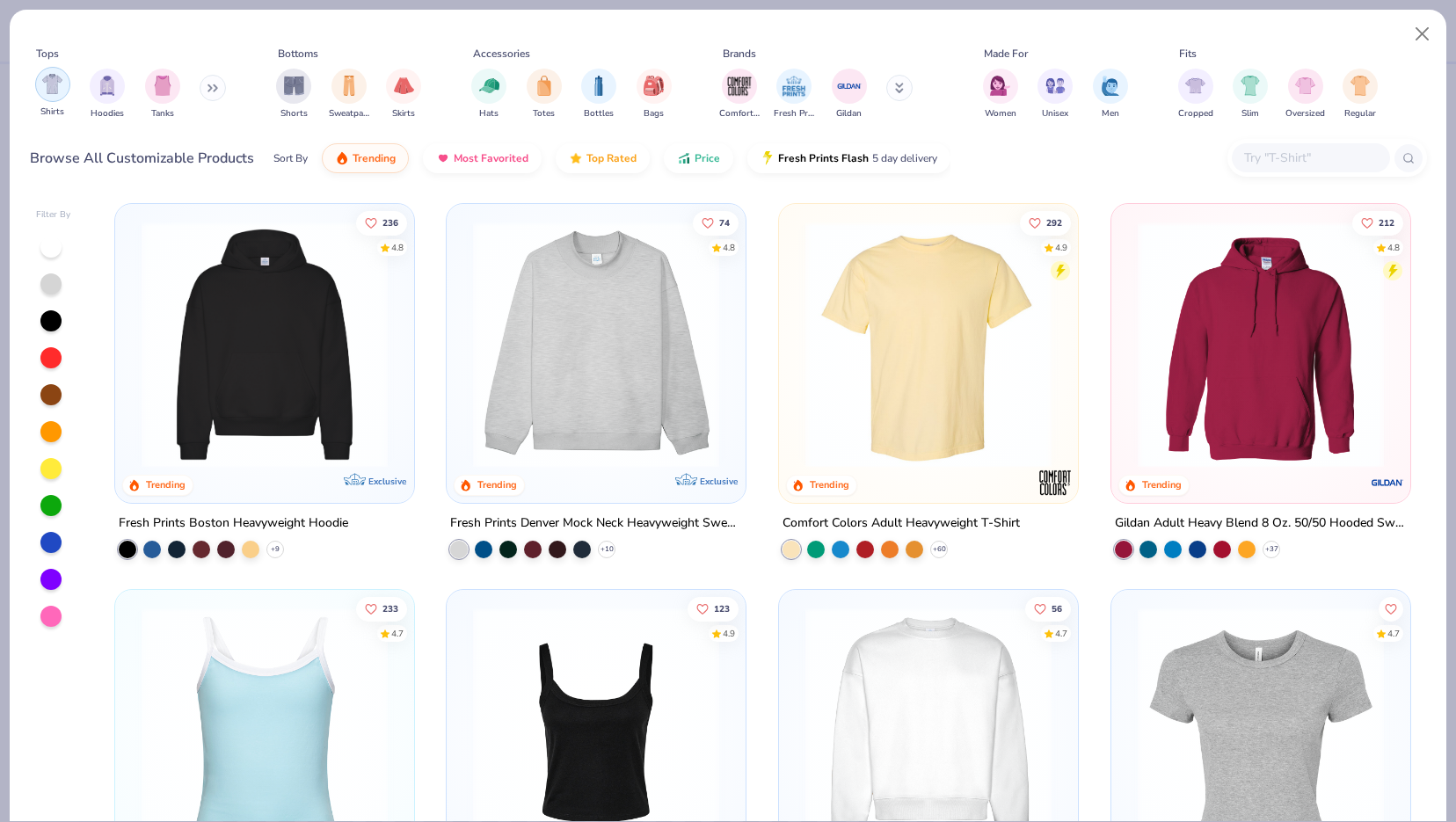
click at [54, 87] on img "filter for Shirts" at bounding box center [52, 83] width 20 height 20
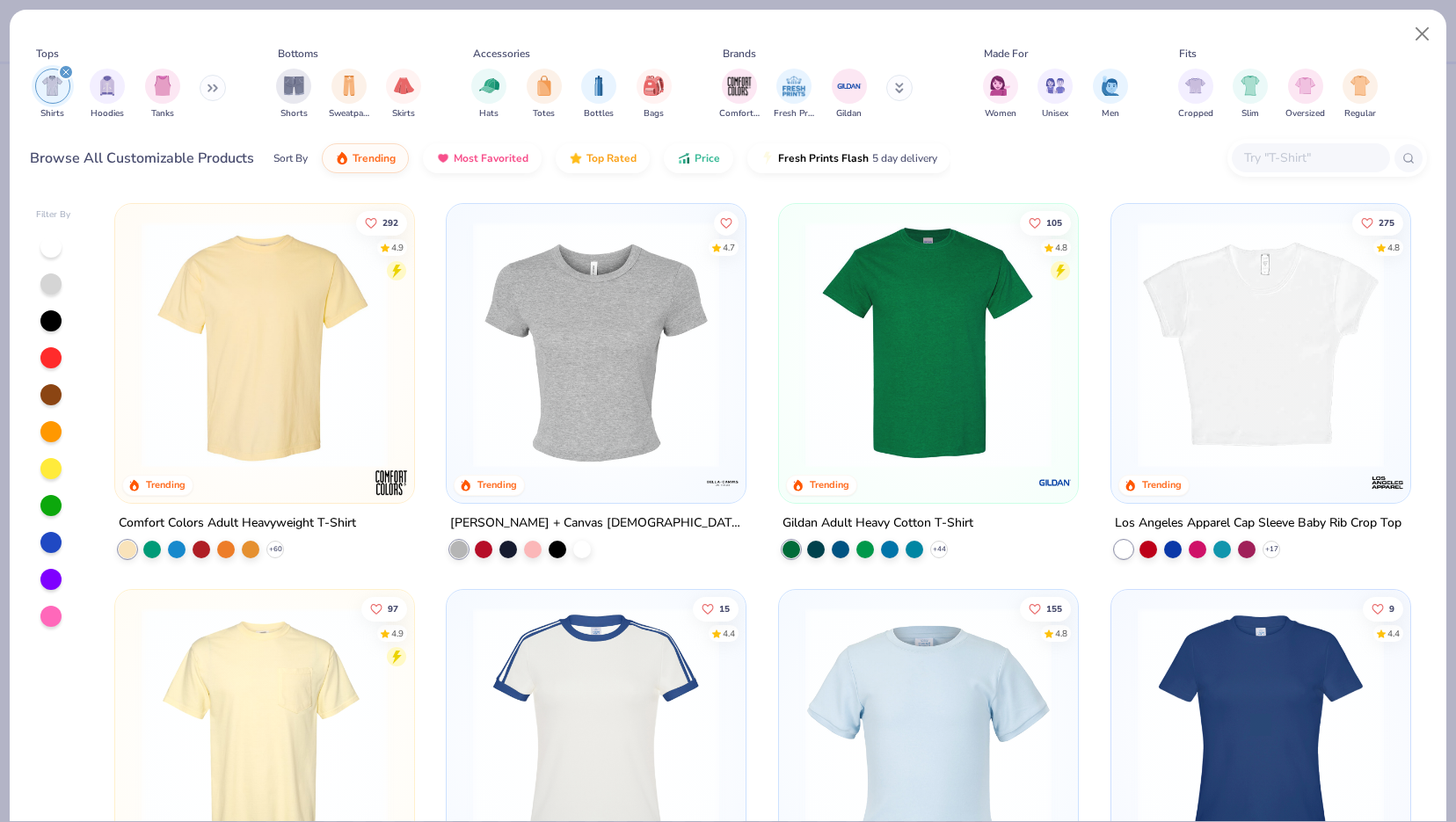
click at [316, 447] on img at bounding box center [264, 345] width 263 height 247
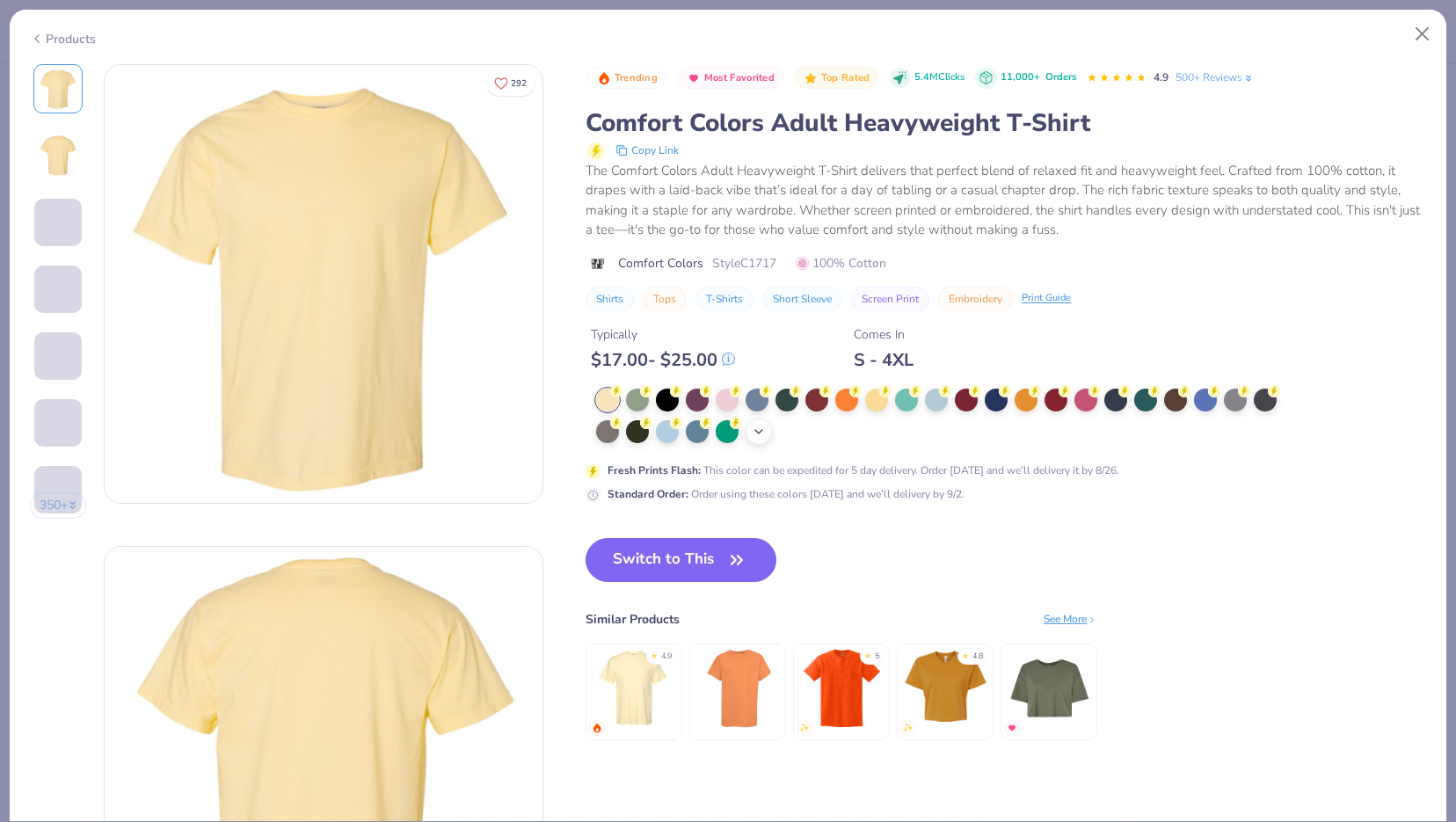
click at [762, 432] on icon at bounding box center [759, 432] width 14 height 14
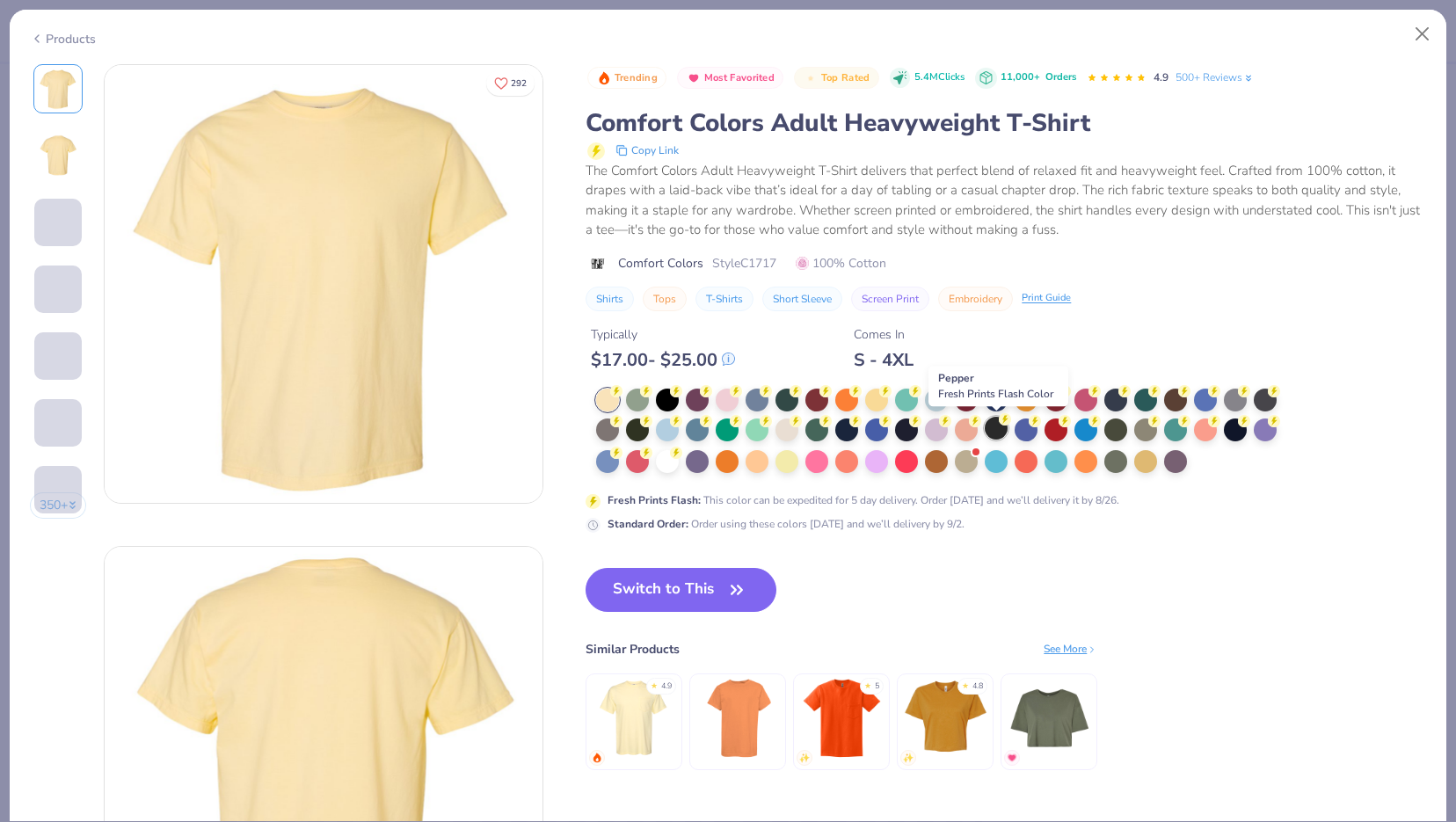
click at [1000, 428] on div at bounding box center [996, 428] width 23 height 23
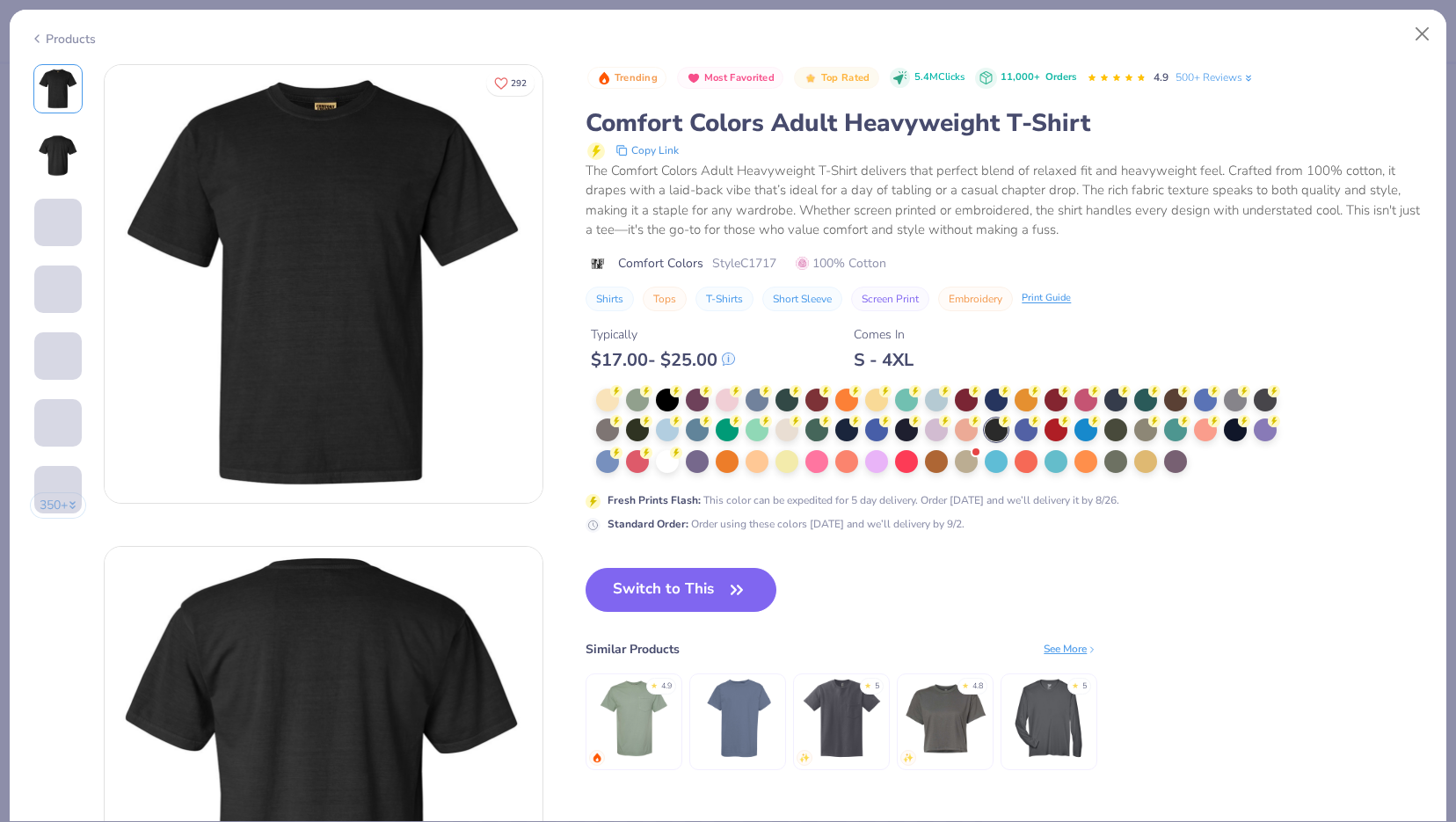
click at [1006, 356] on div "Typically $ 17.00 - $ 25.00 Comes In S - 4XL" at bounding box center [1006, 341] width 841 height 59
drag, startPoint x: 998, startPoint y: 393, endPoint x: 900, endPoint y: 430, distance: 104.8
click at [900, 430] on div at bounding box center [942, 431] width 693 height 86
click at [904, 430] on div at bounding box center [906, 428] width 23 height 23
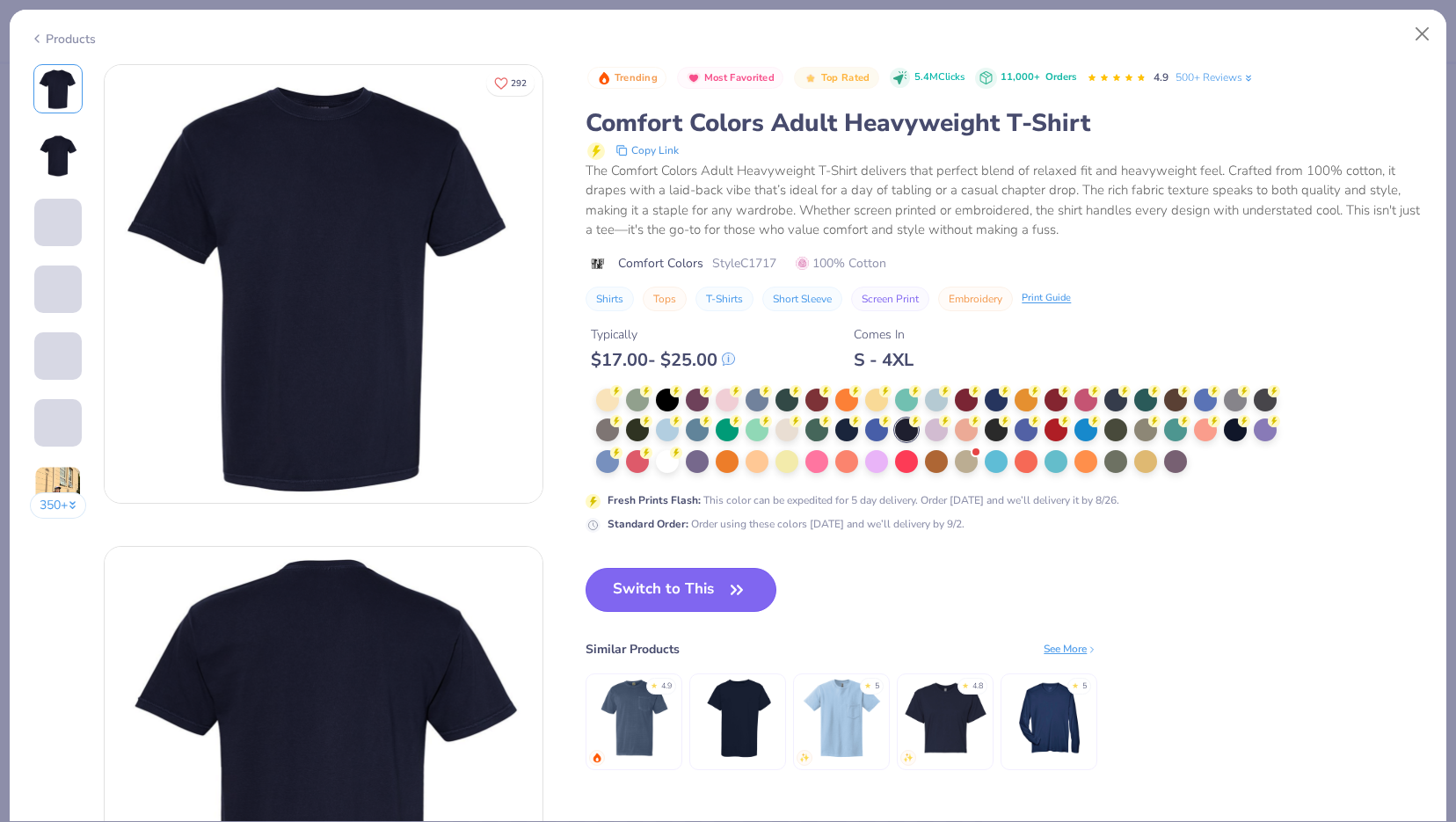
click at [696, 591] on button "Switch to This" at bounding box center [680, 590] width 191 height 44
click at [740, 594] on icon "button" at bounding box center [737, 590] width 25 height 25
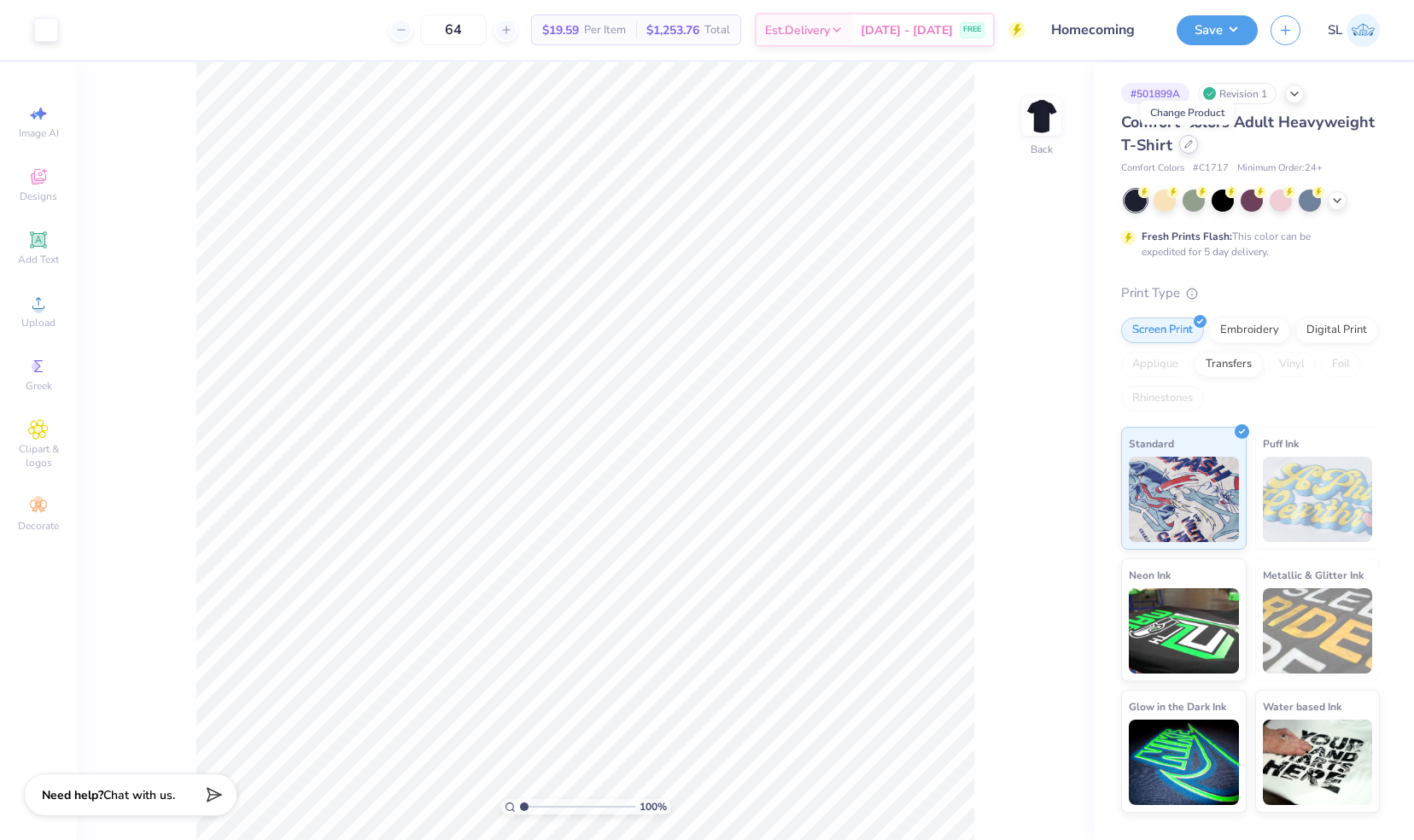
click at [1185, 145] on icon at bounding box center [1188, 145] width 7 height 7
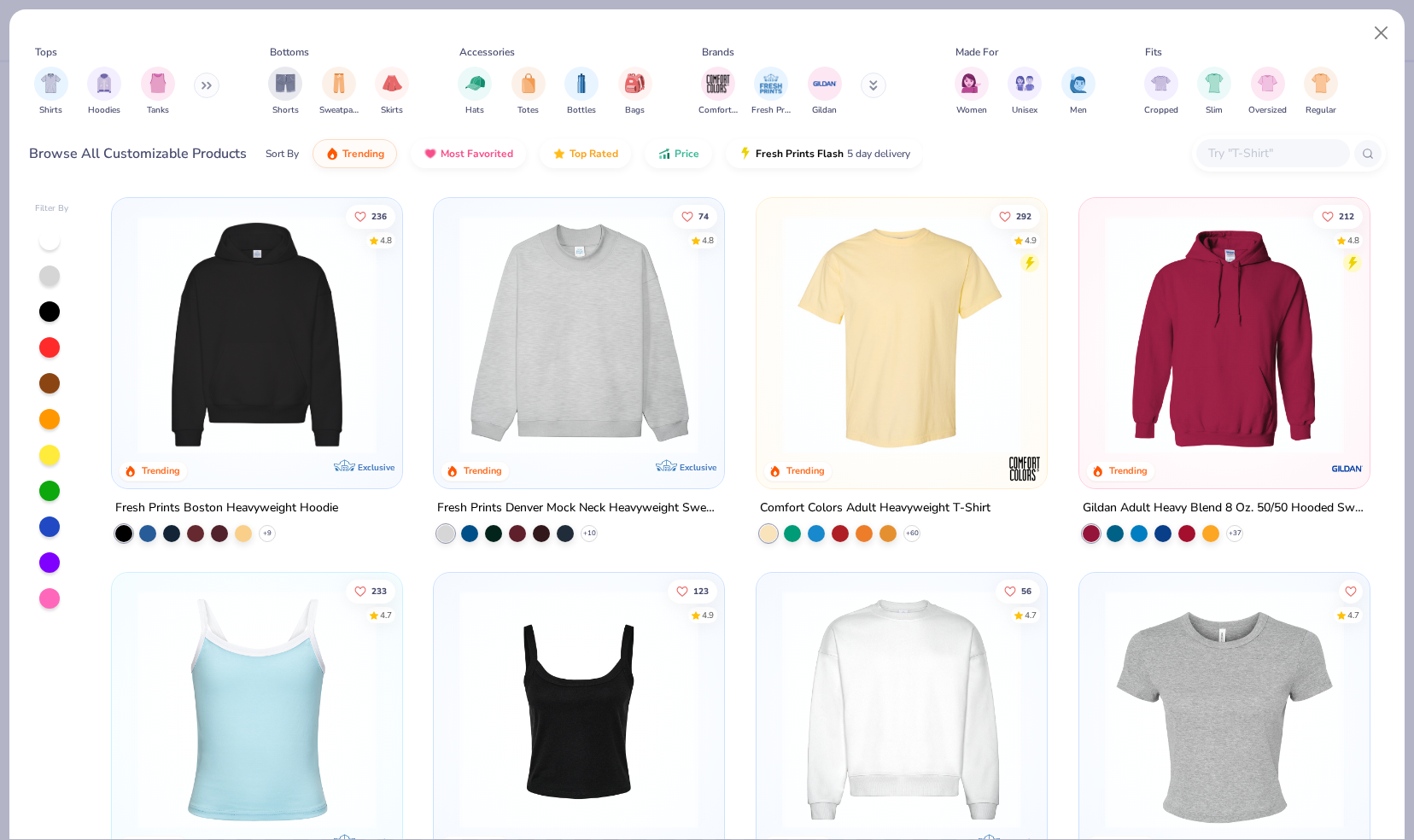
click at [41, 523] on div at bounding box center [50, 527] width 21 height 21
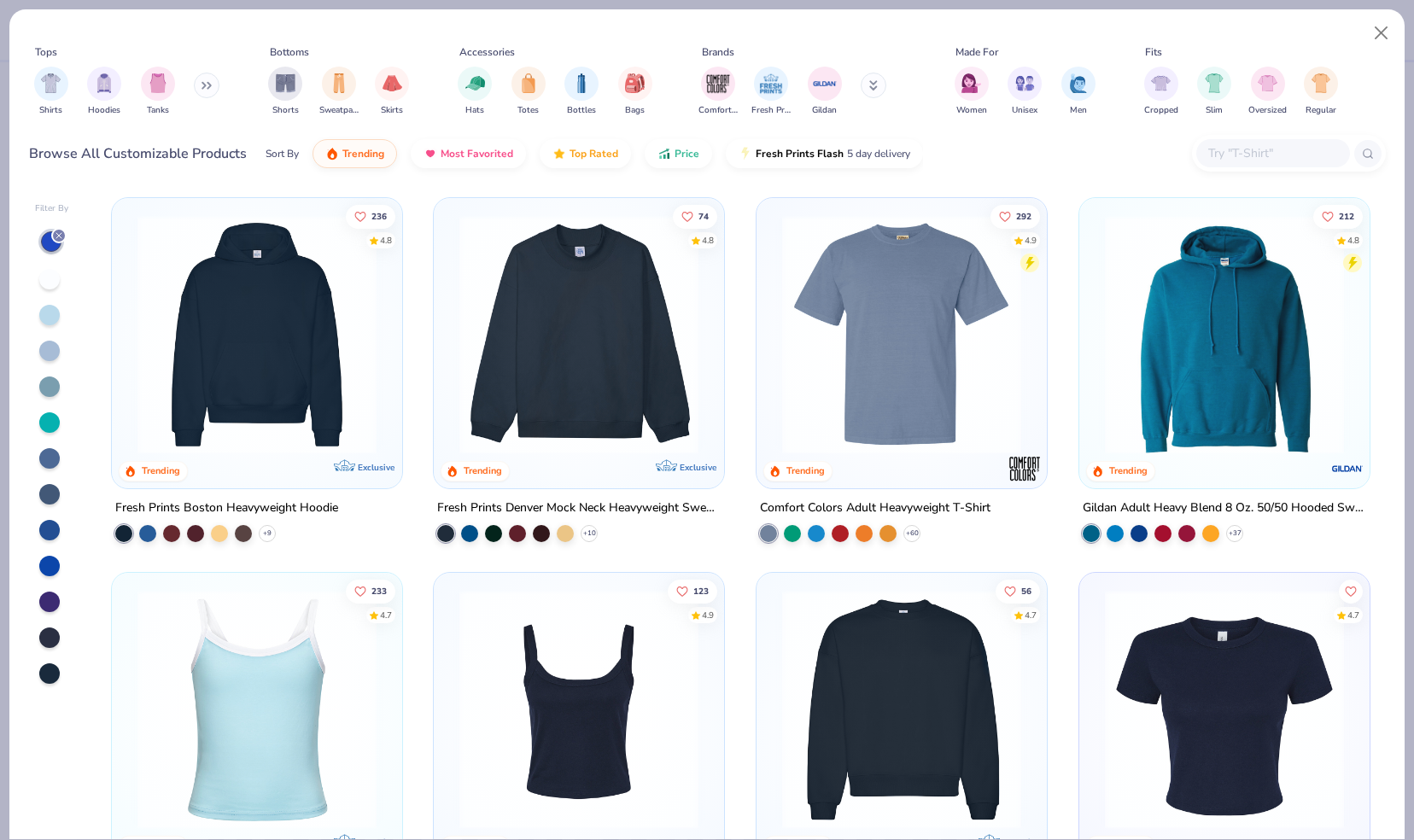
click at [45, 633] on div at bounding box center [50, 638] width 21 height 21
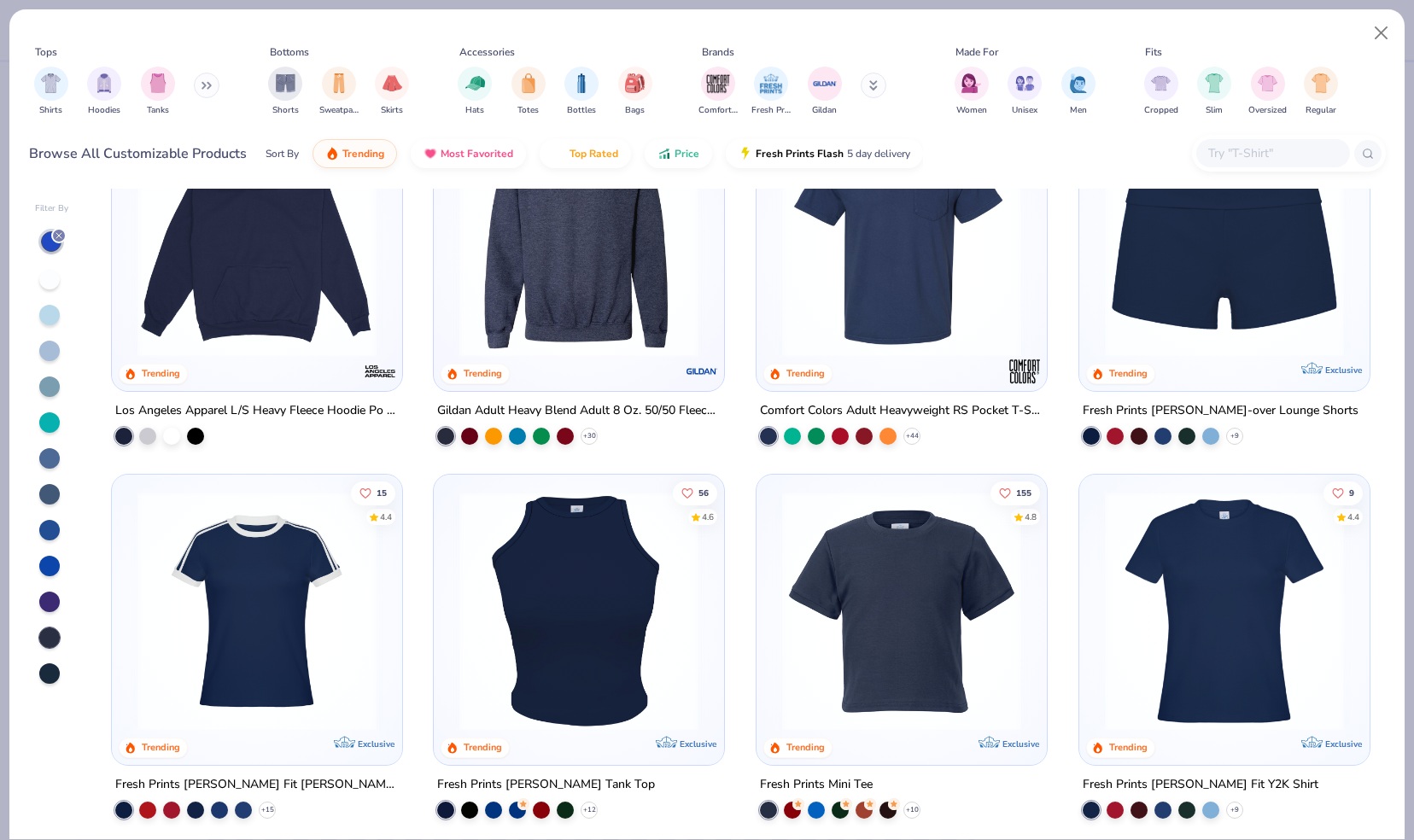
scroll to position [1063, 0]
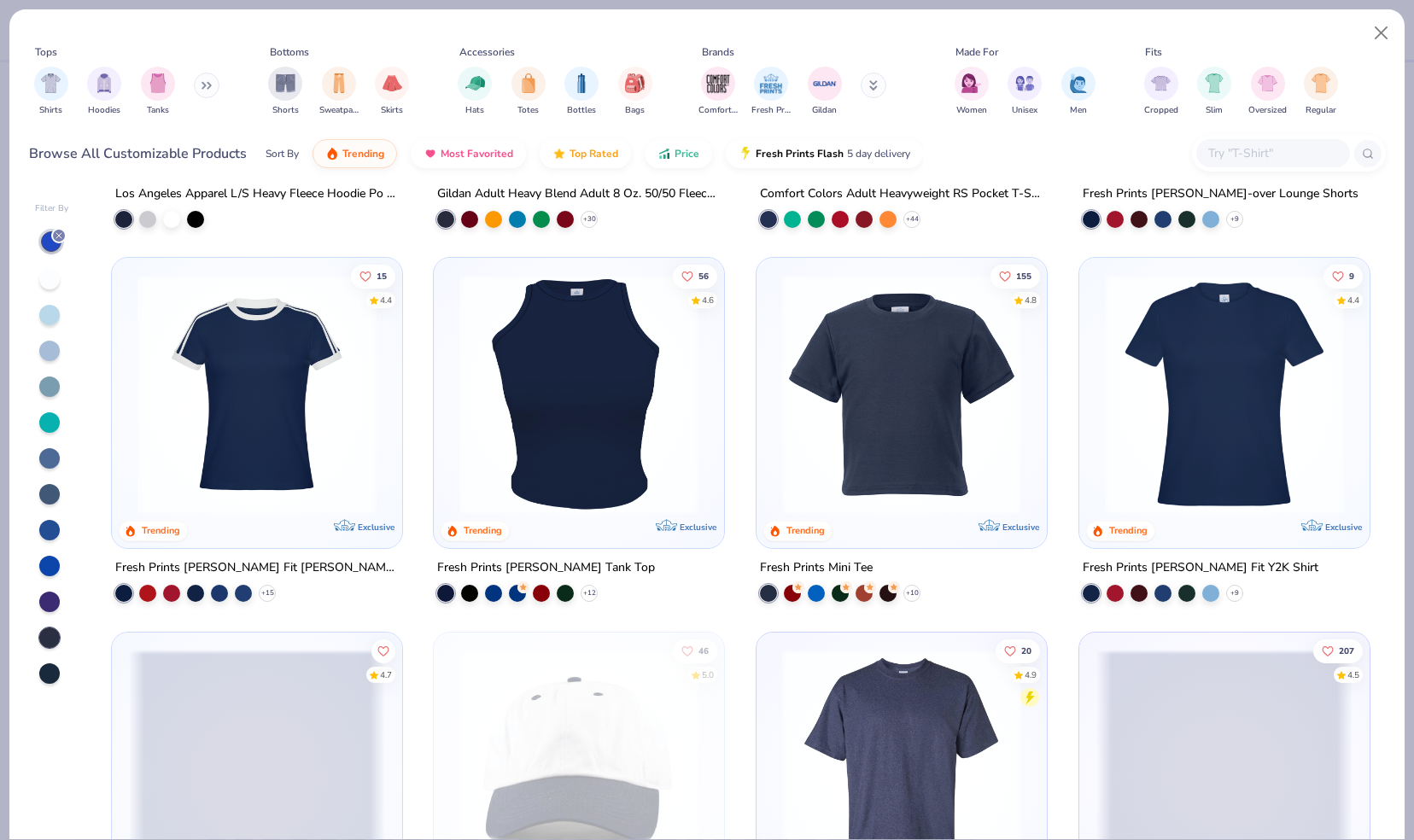
click at [865, 346] on img at bounding box center [901, 394] width 256 height 239
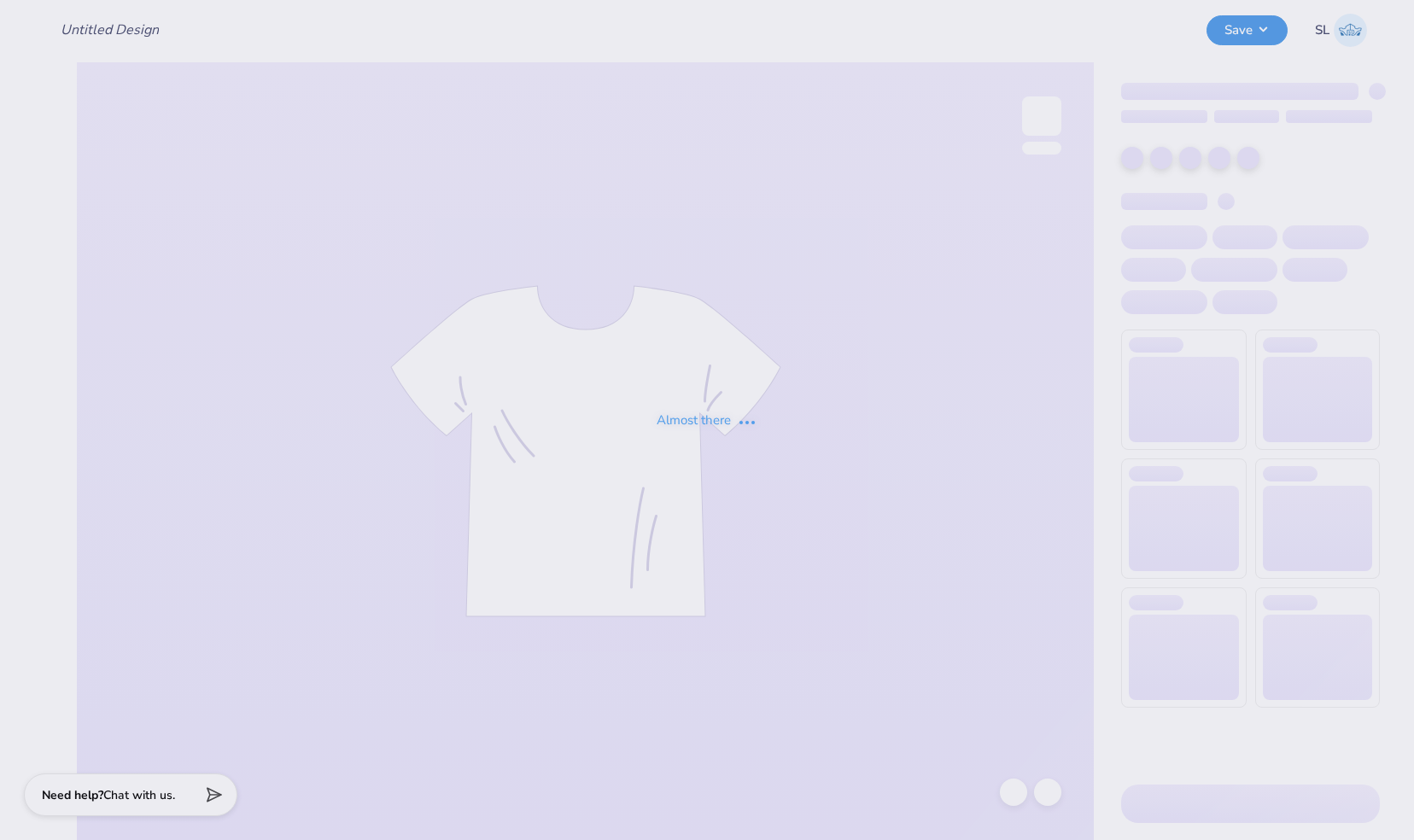
type input "Homecoming"
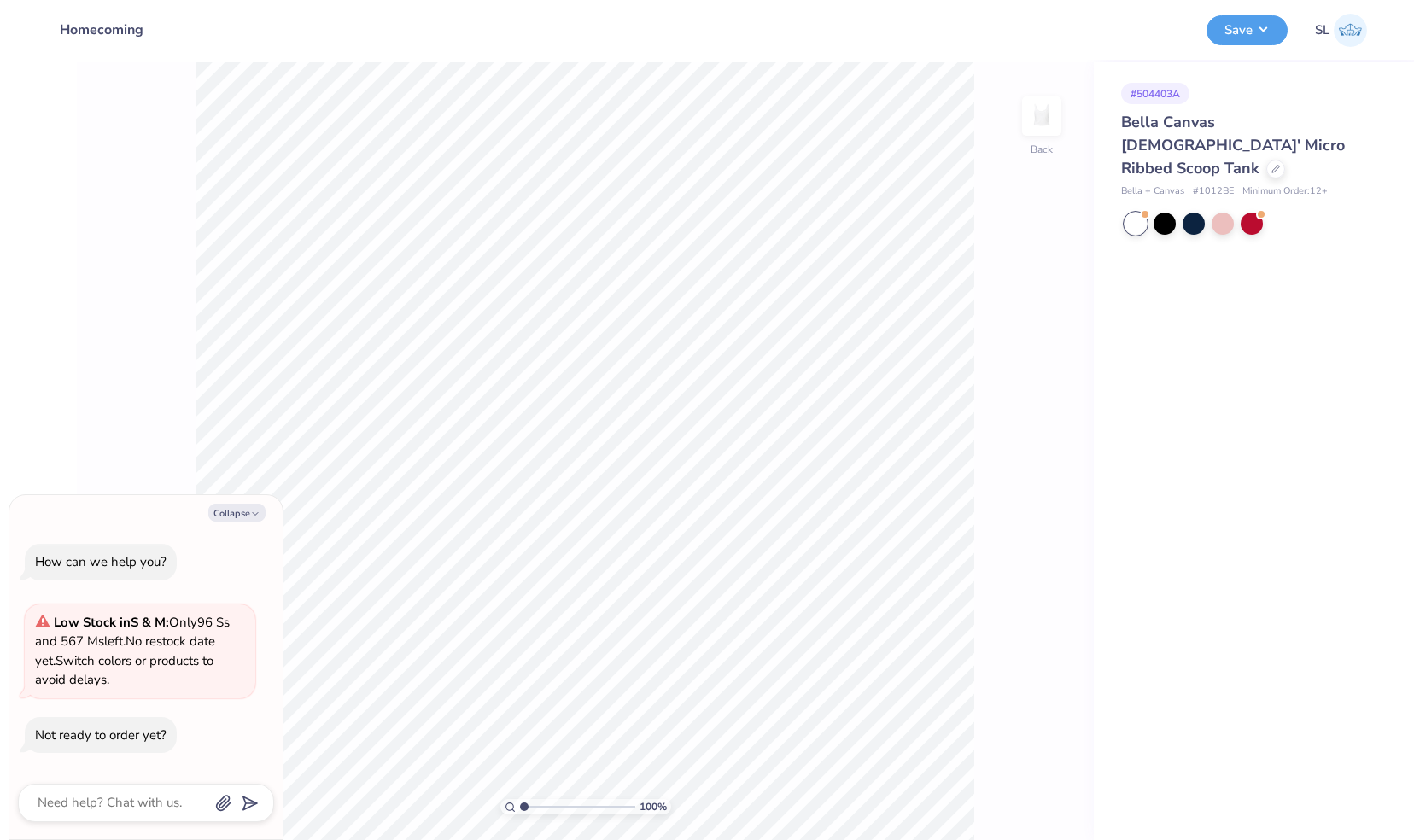
type textarea "x"
